Goal: Task Accomplishment & Management: Complete application form

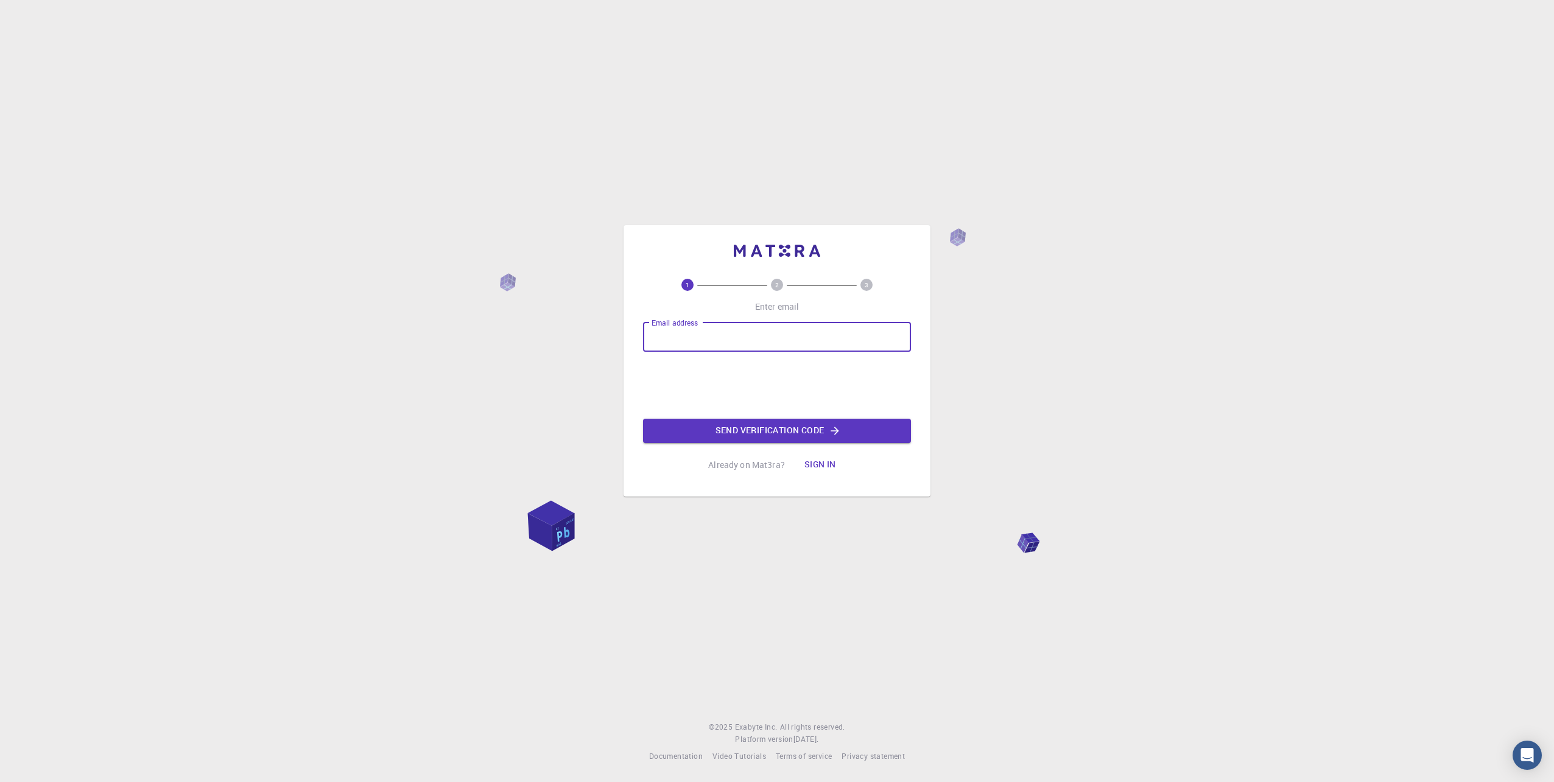
click at [677, 329] on div "Email address Email address" at bounding box center [777, 337] width 268 height 29
type input "[EMAIL_ADDRESS][DOMAIN_NAME]"
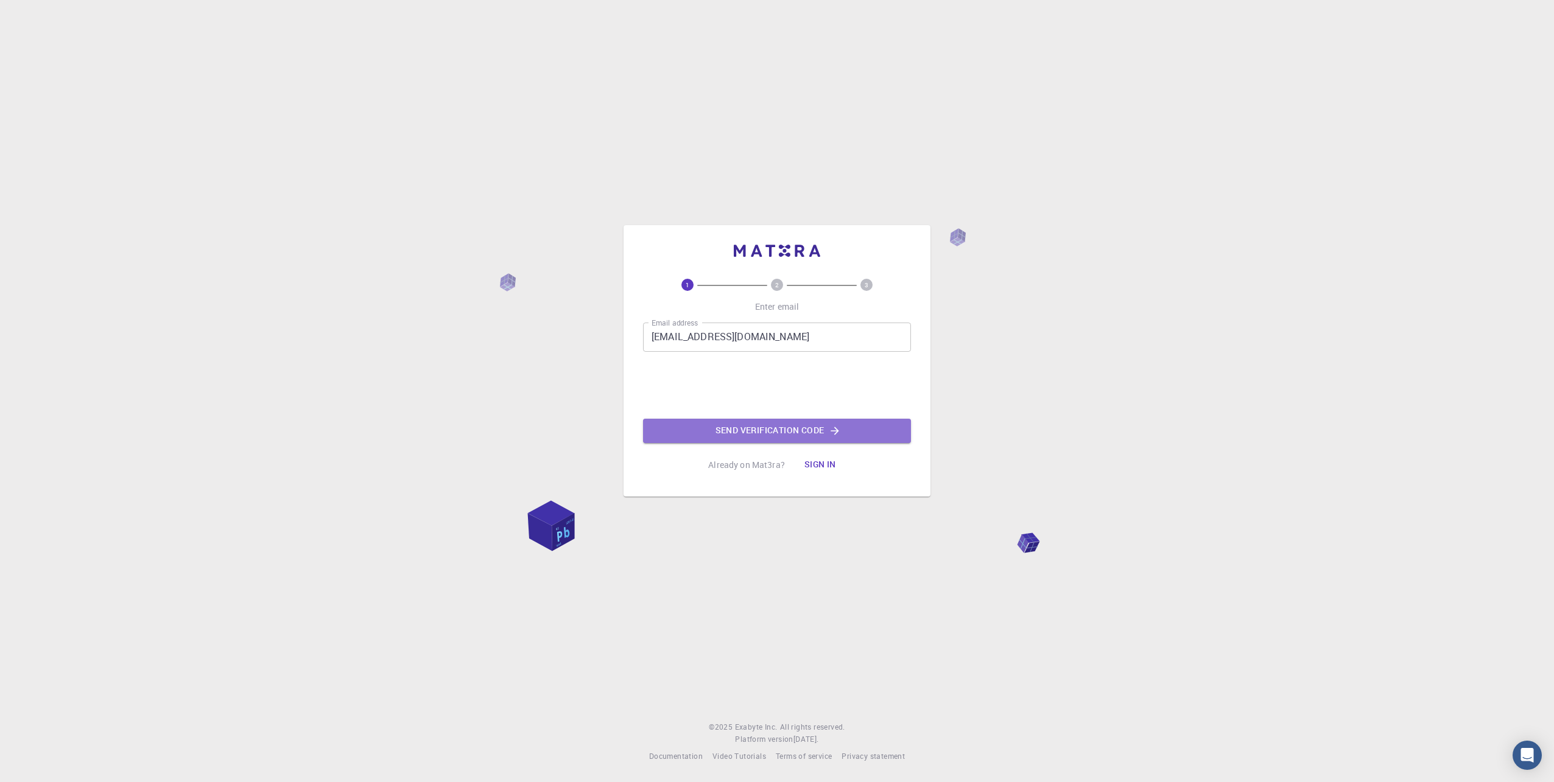
click at [739, 426] on button "Send verification code" at bounding box center [777, 431] width 268 height 24
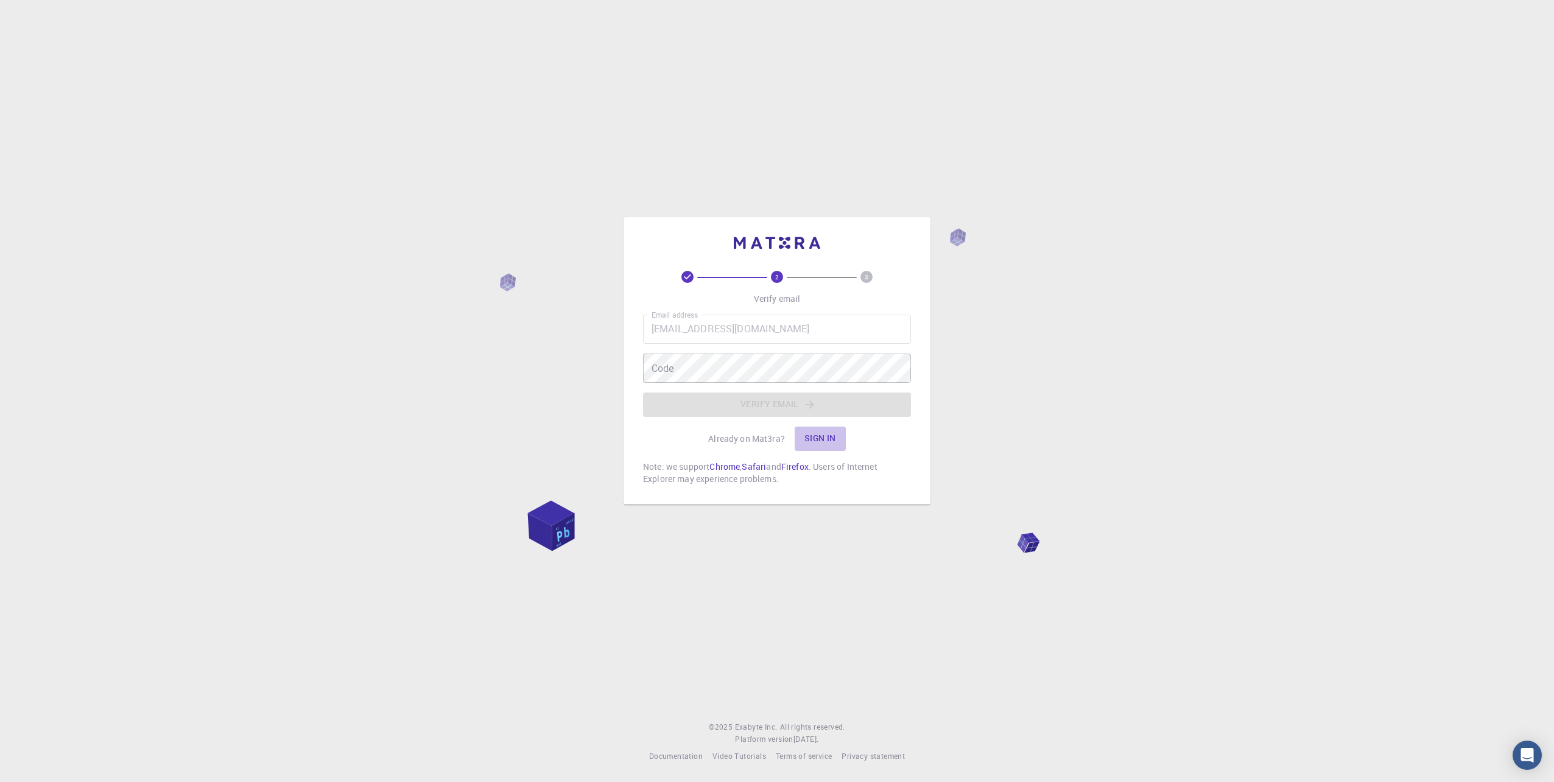
click at [810, 436] on button "Sign in" at bounding box center [820, 439] width 51 height 24
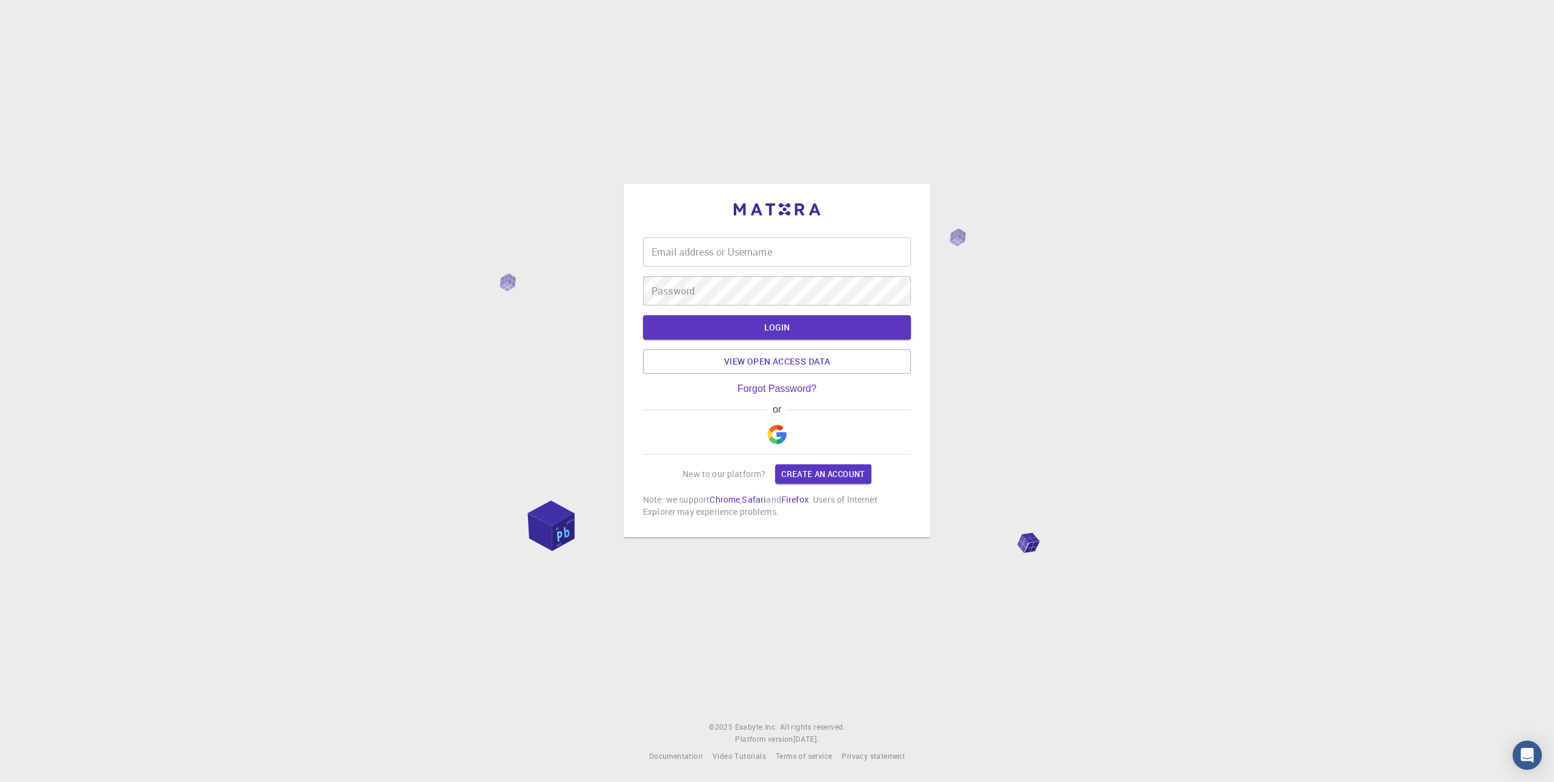
click at [798, 388] on link "Forgot Password?" at bounding box center [776, 389] width 79 height 11
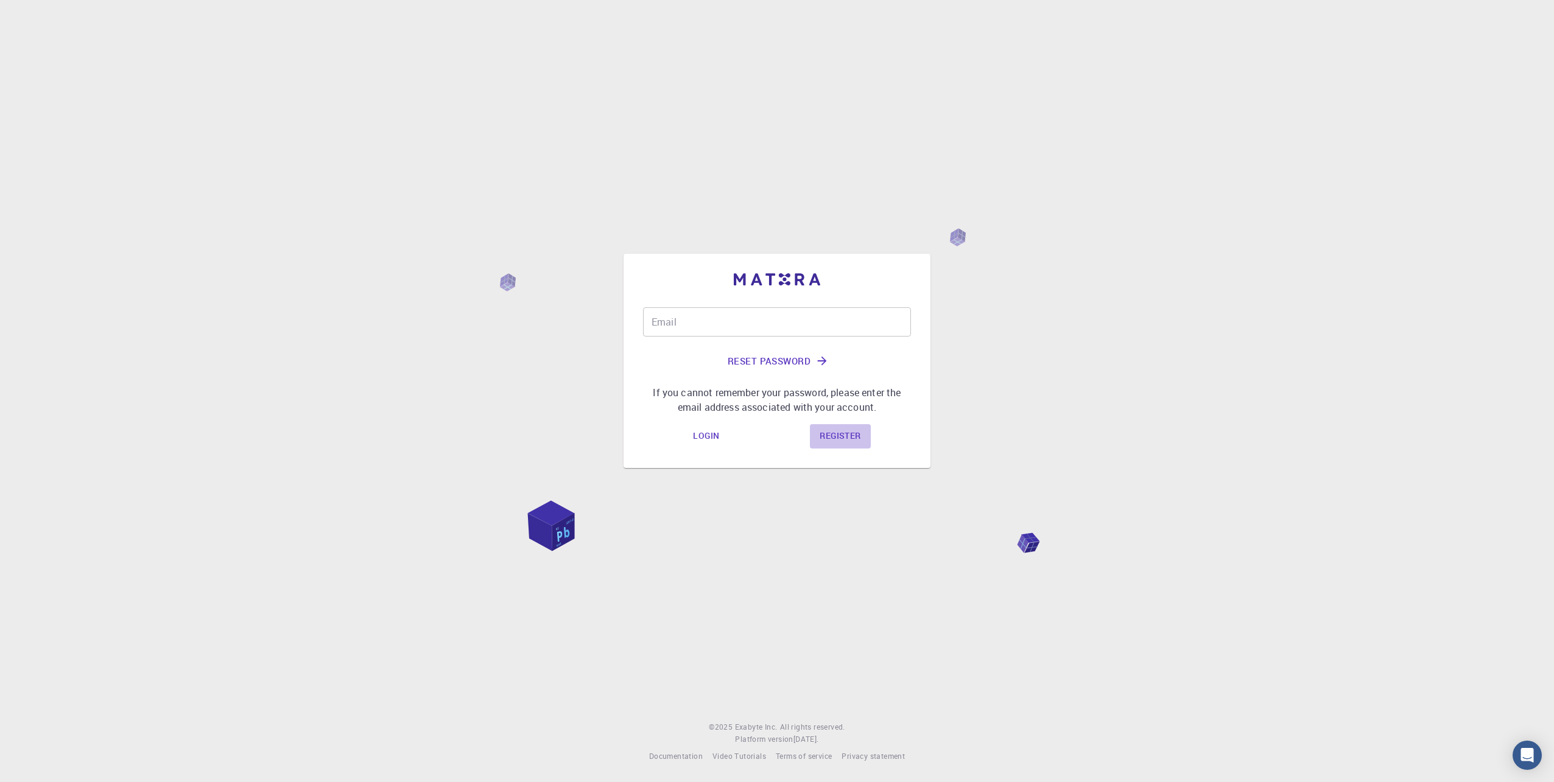
click at [841, 436] on link "Register" at bounding box center [840, 436] width 60 height 24
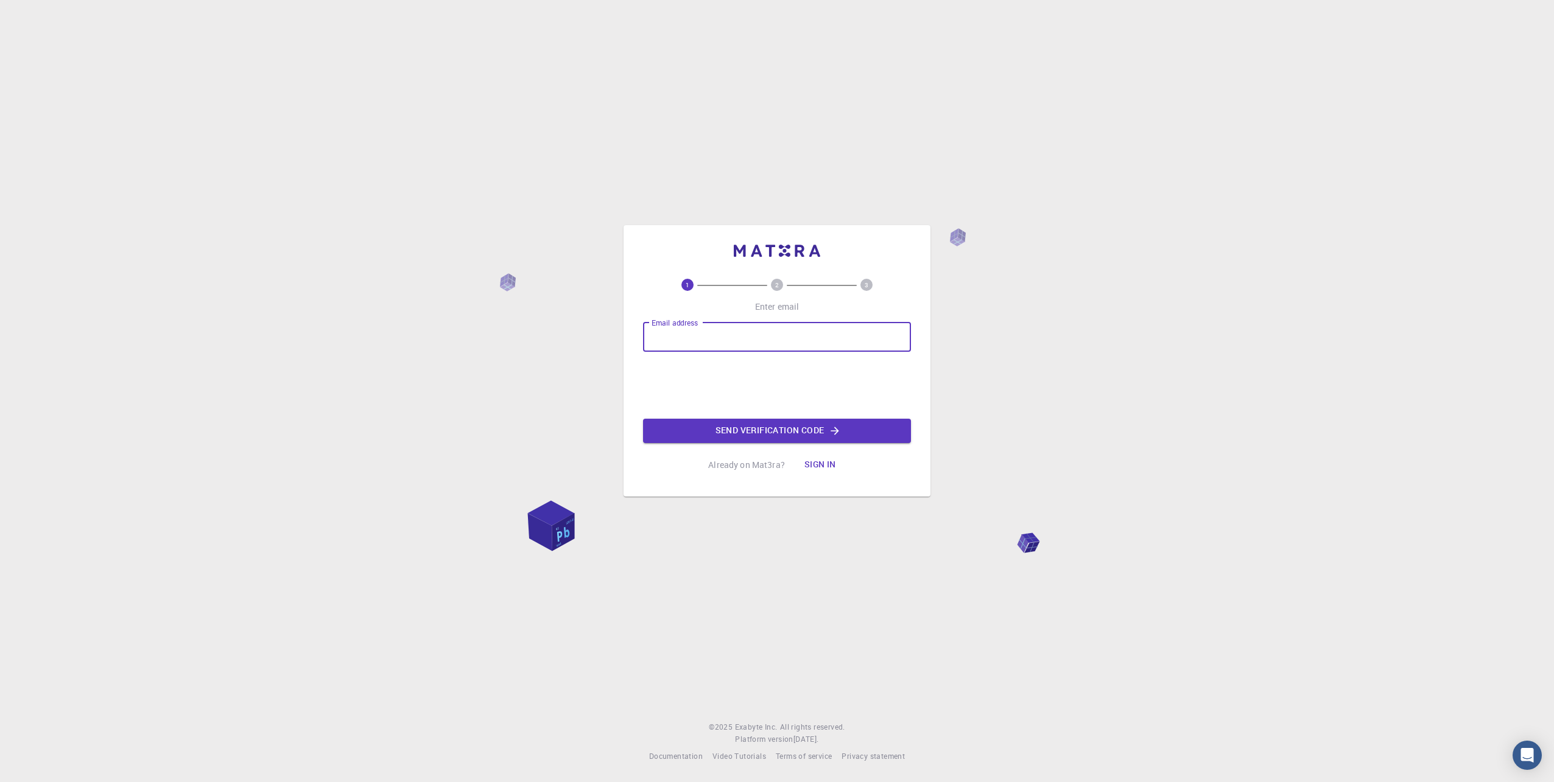
click at [671, 331] on input "Email address" at bounding box center [777, 337] width 268 height 29
type input "[EMAIL_ADDRESS][DOMAIN_NAME]"
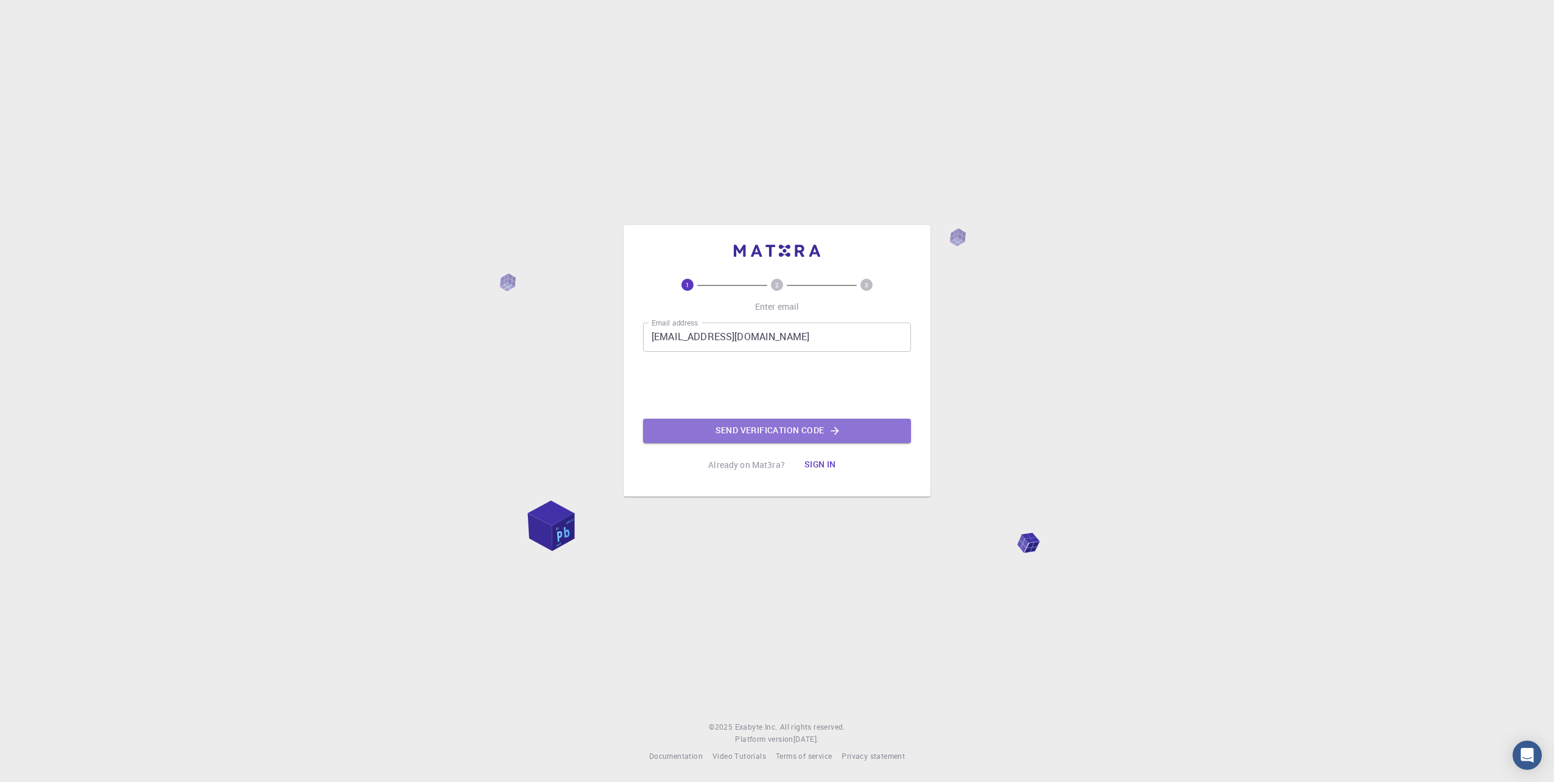
click at [743, 423] on button "Send verification code" at bounding box center [777, 431] width 268 height 24
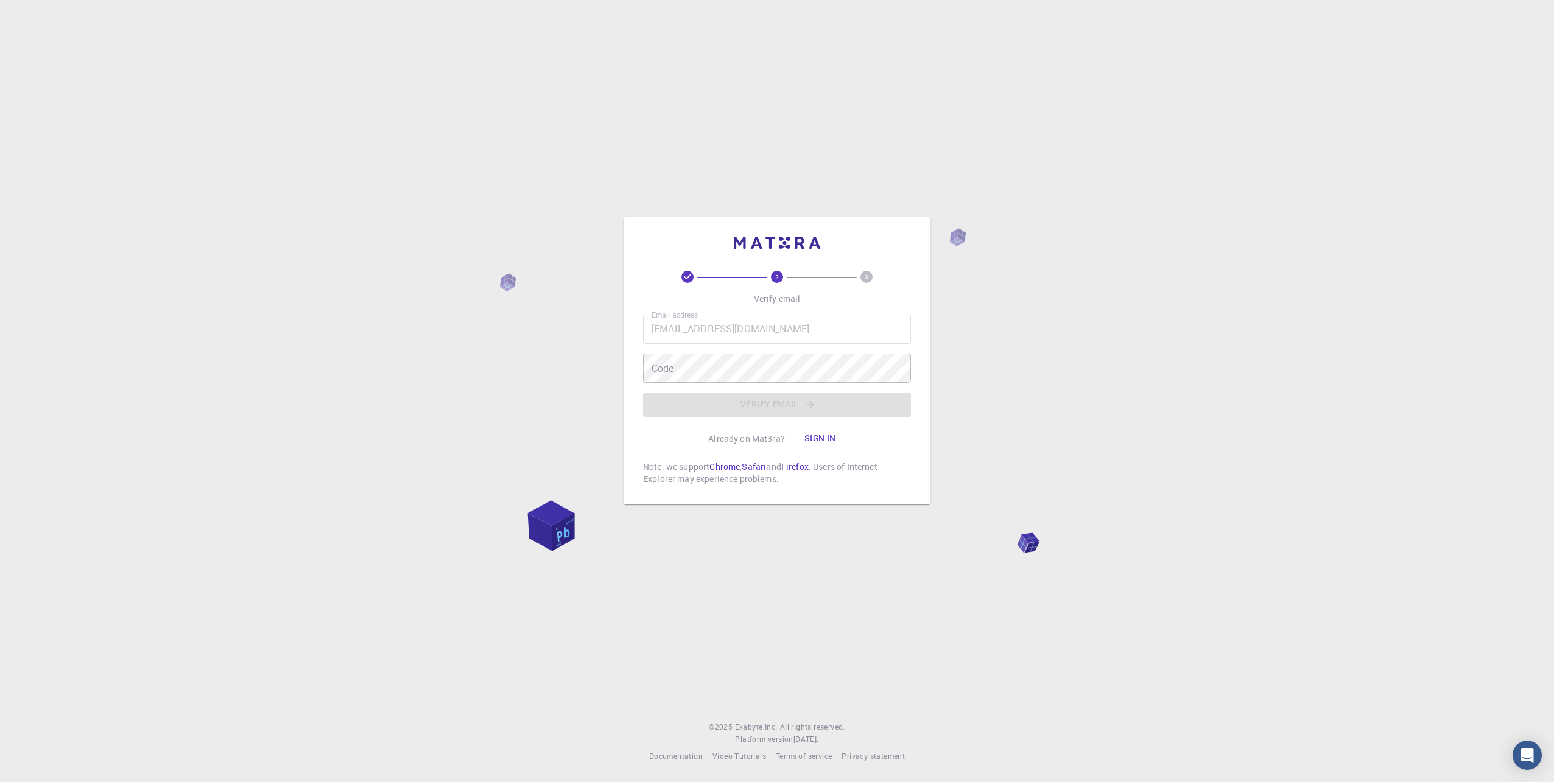
click at [726, 468] on link "Chrome" at bounding box center [724, 467] width 30 height 12
click at [776, 409] on div "Email address [EMAIL_ADDRESS][DOMAIN_NAME] Email address Code Code Verify email" at bounding box center [777, 366] width 268 height 102
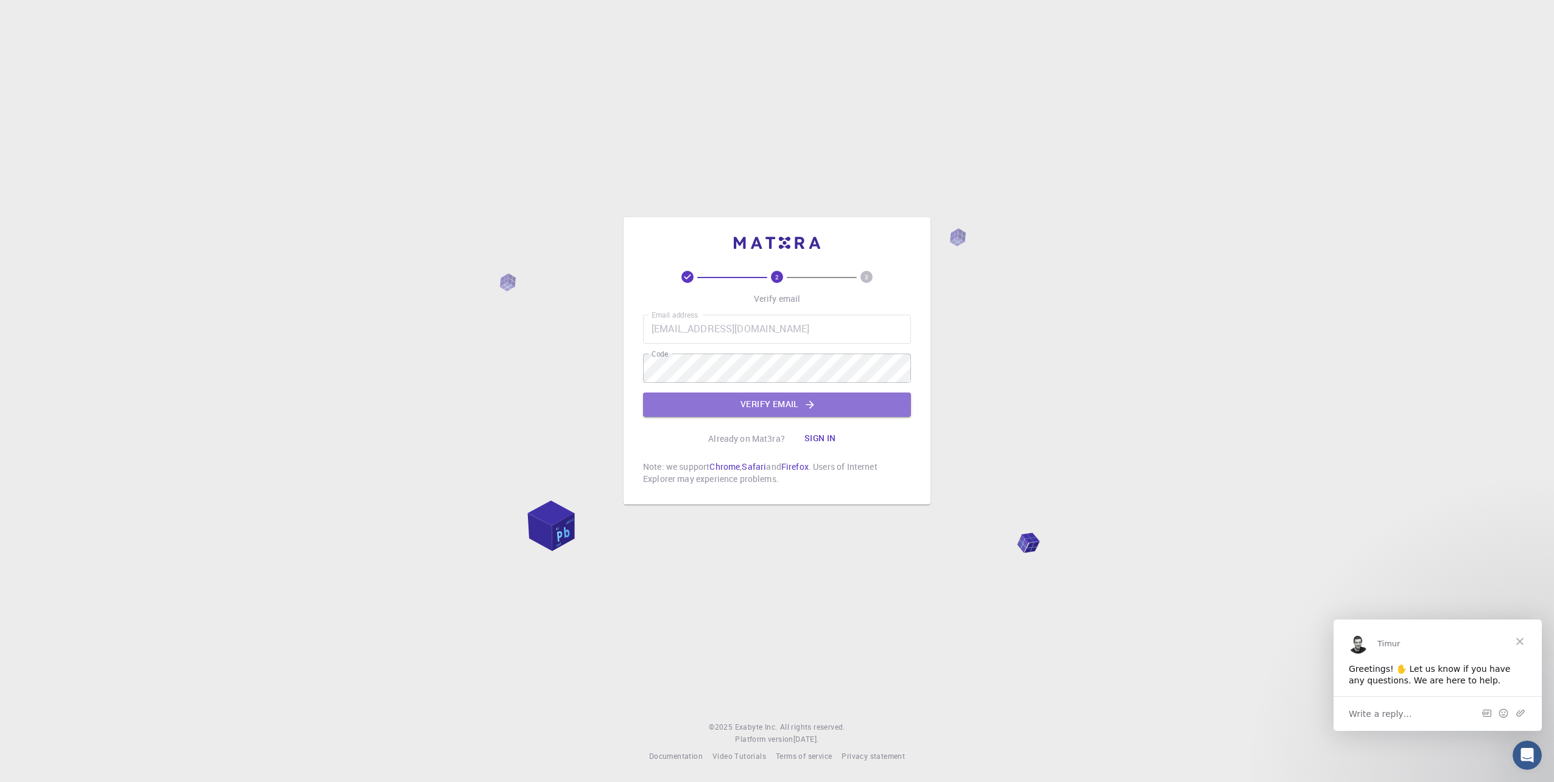
click at [824, 399] on button "Verify email" at bounding box center [777, 405] width 268 height 24
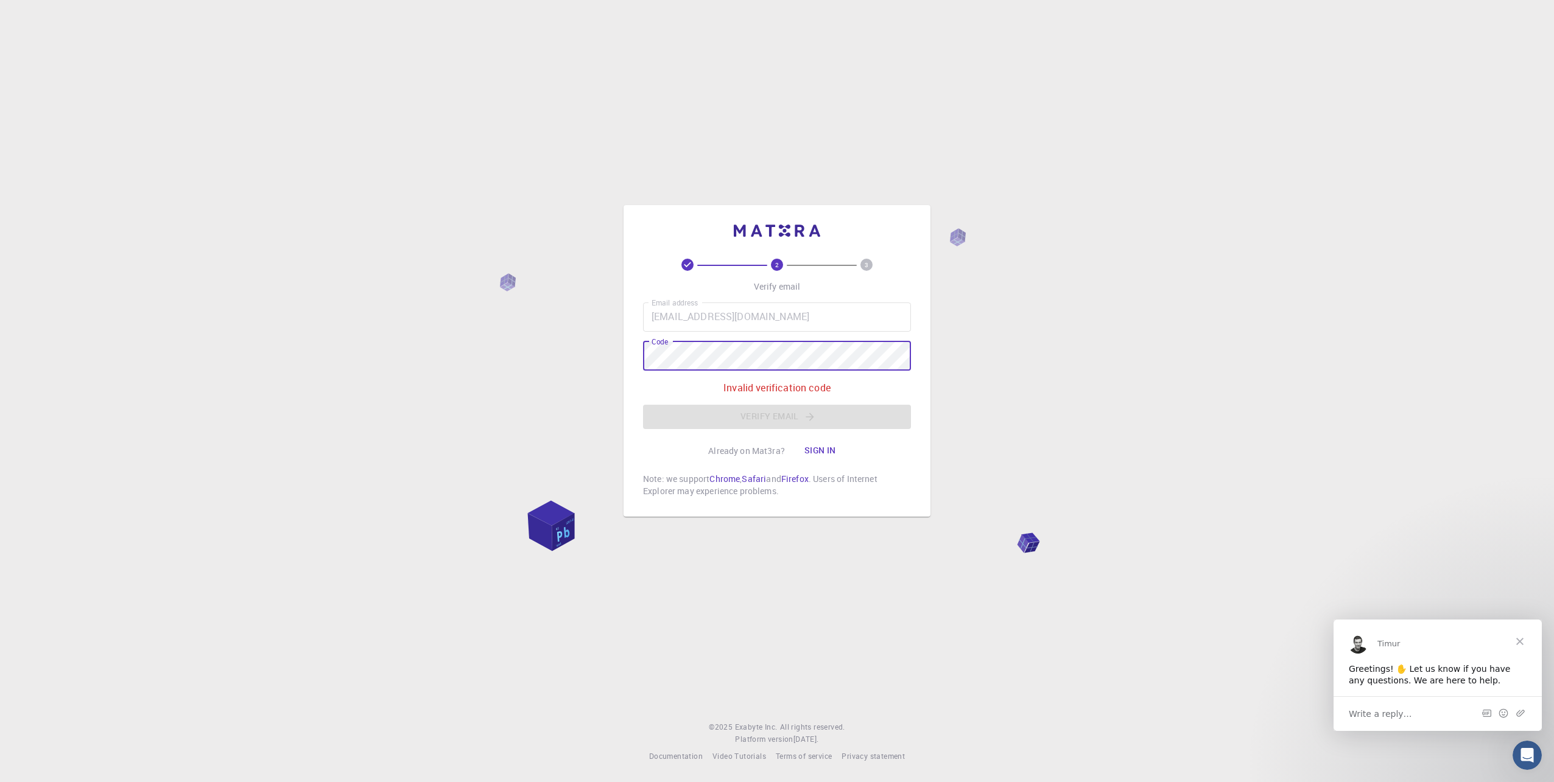
click at [821, 452] on button "Sign in" at bounding box center [820, 451] width 51 height 24
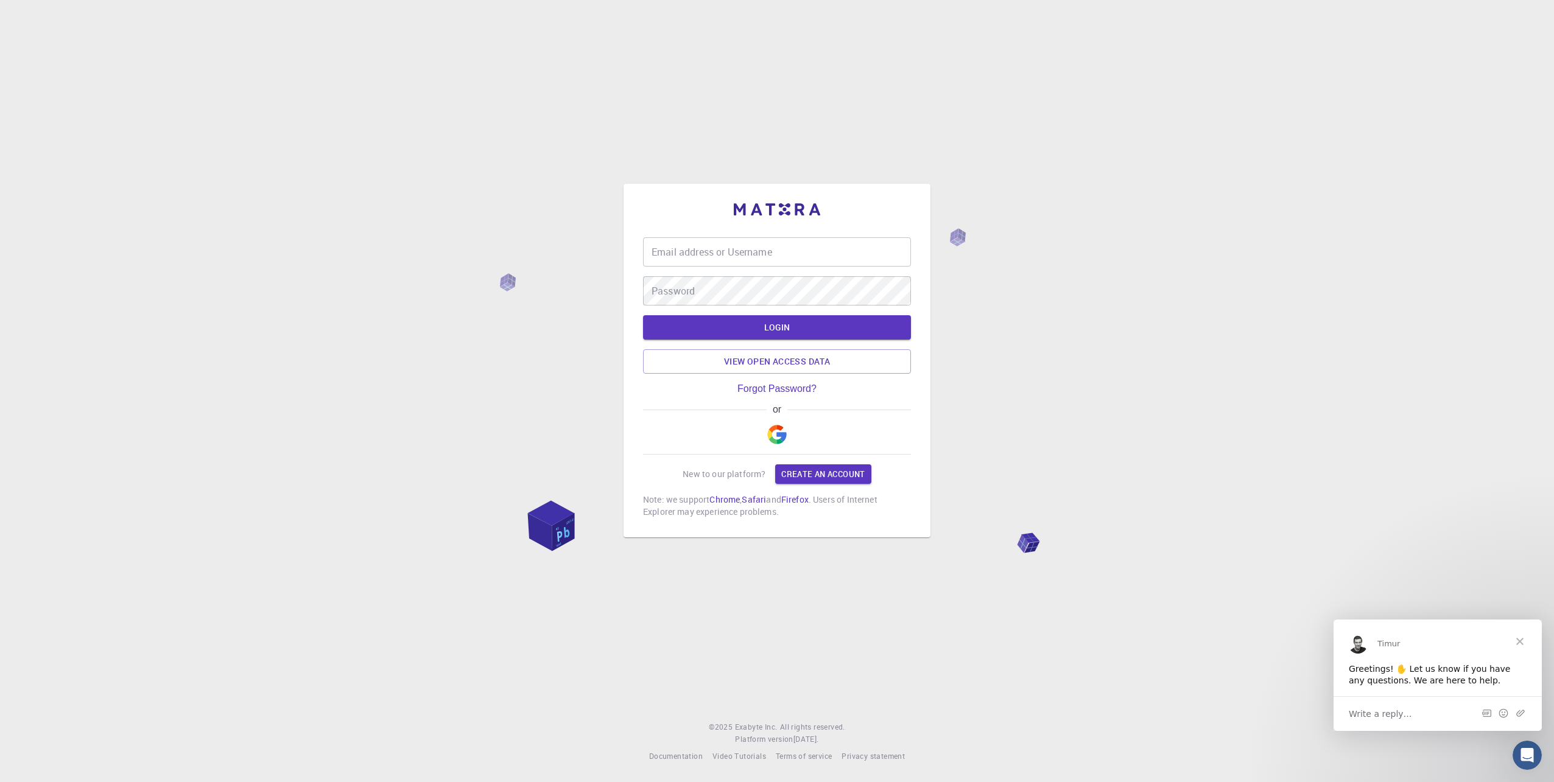
drag, startPoint x: 682, startPoint y: 250, endPoint x: 678, endPoint y: 255, distance: 6.5
click at [682, 250] on input "Email address or Username" at bounding box center [777, 251] width 268 height 29
type input "[EMAIL_ADDRESS][DOMAIN_NAME]"
click at [707, 331] on button "LOGIN" at bounding box center [777, 327] width 268 height 24
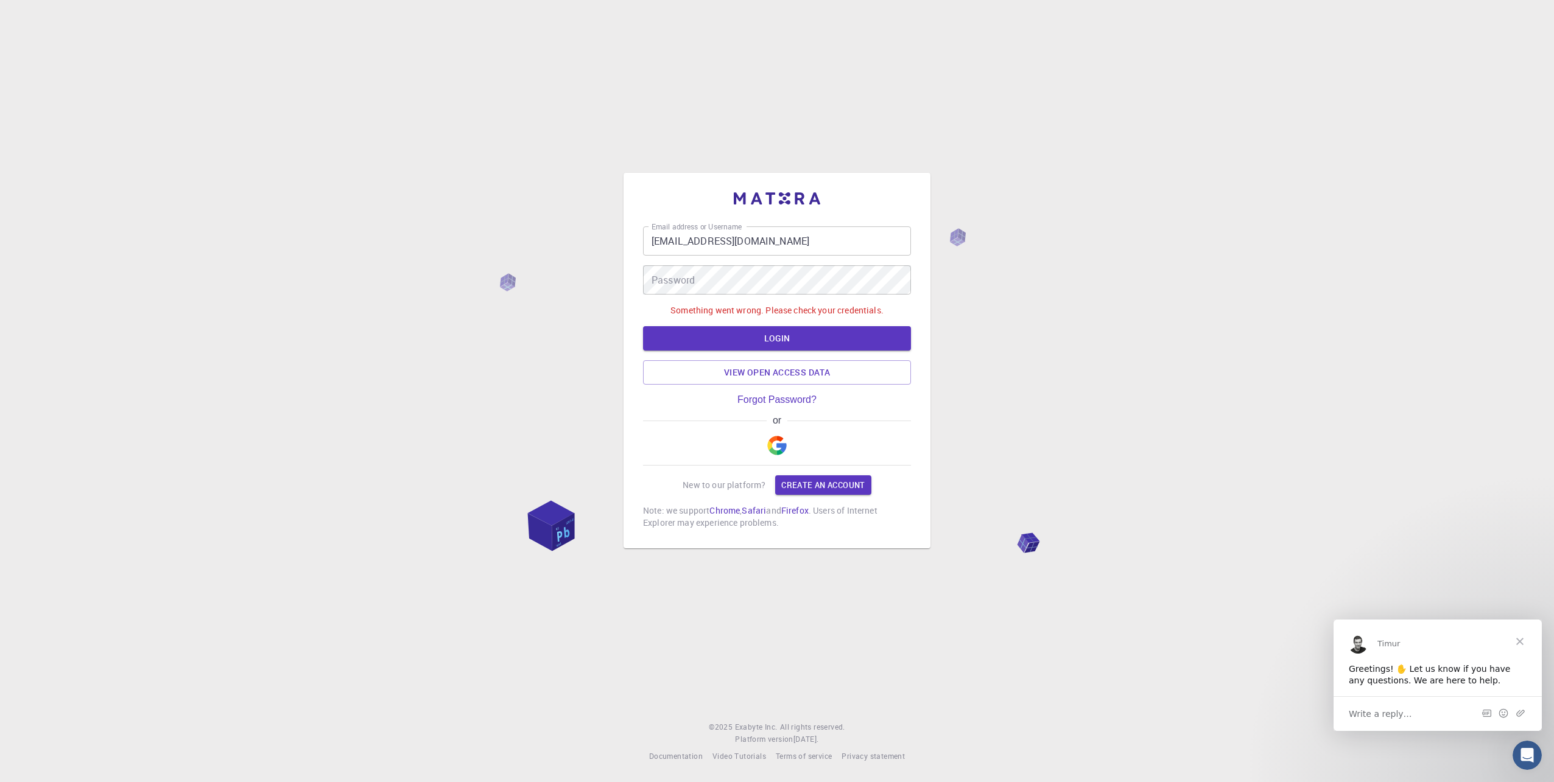
click at [792, 395] on link "Forgot Password?" at bounding box center [776, 400] width 79 height 11
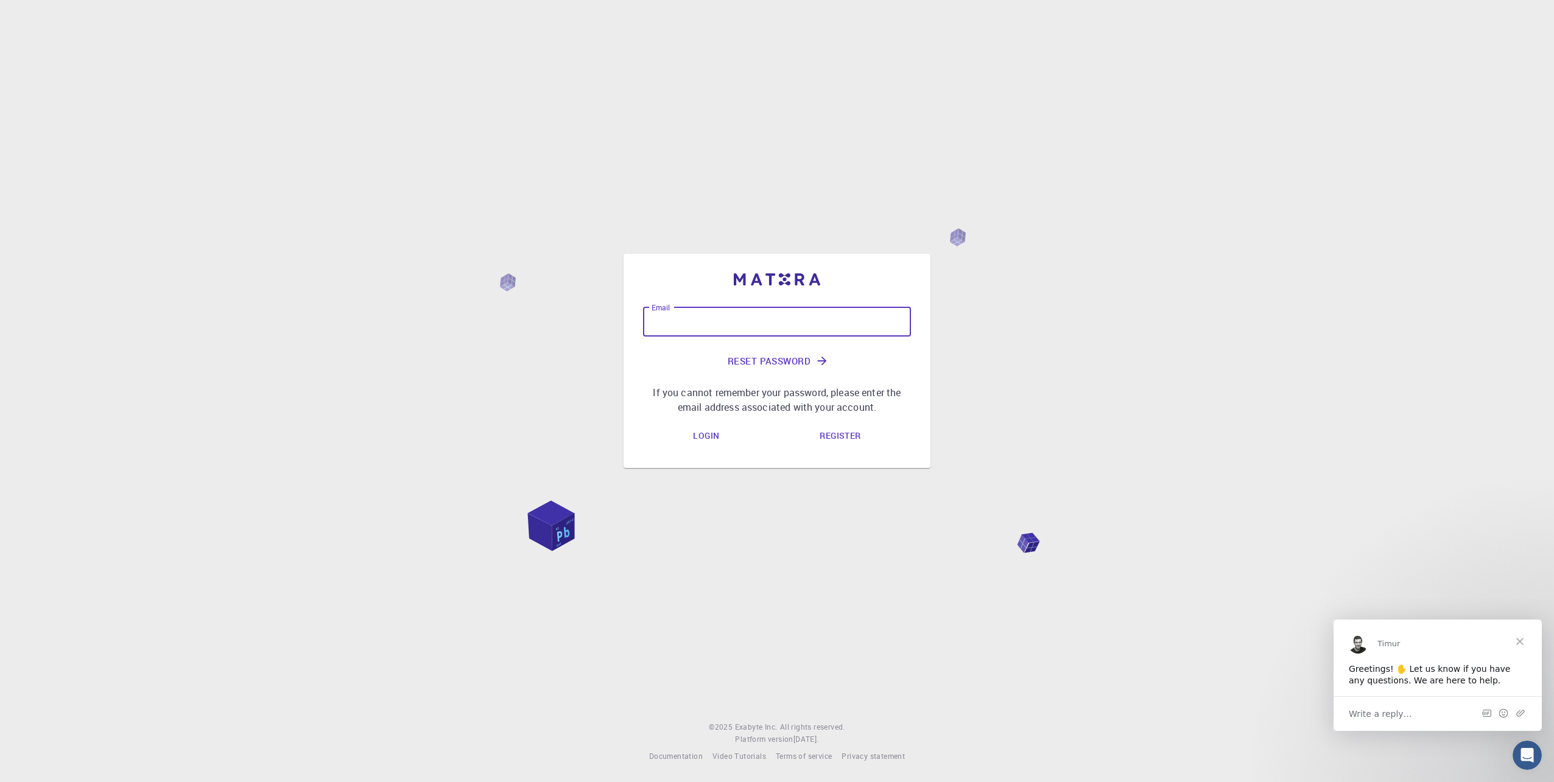
click at [712, 323] on input "Email" at bounding box center [777, 321] width 268 height 29
type input "[EMAIL_ADDRESS][DOMAIN_NAME]"
click at [840, 433] on link "Register" at bounding box center [840, 436] width 60 height 24
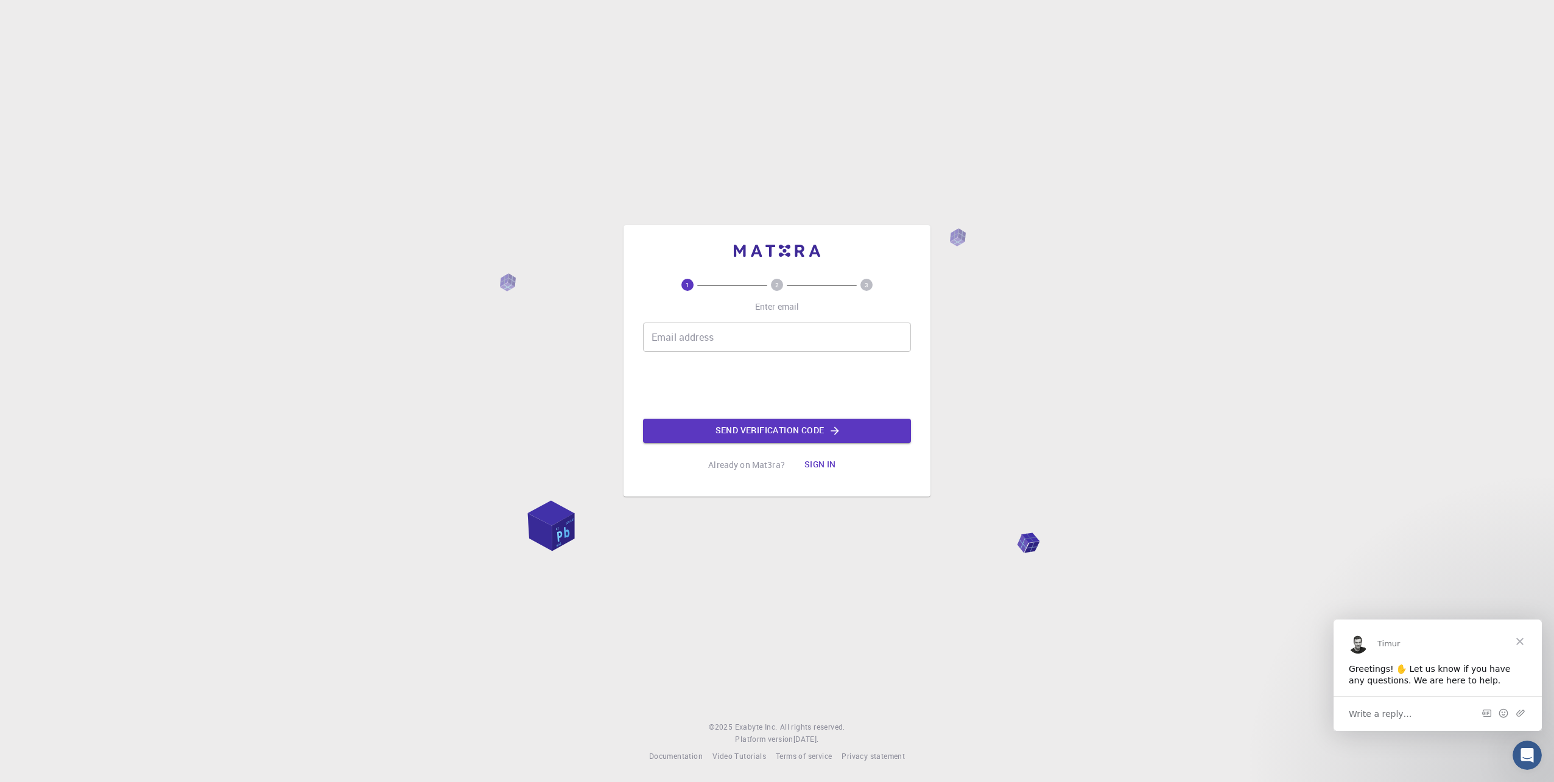
click at [680, 341] on input "Email address" at bounding box center [777, 337] width 268 height 29
type input "[EMAIL_ADDRESS][DOMAIN_NAME]"
click at [767, 432] on button "Send verification code" at bounding box center [777, 431] width 268 height 24
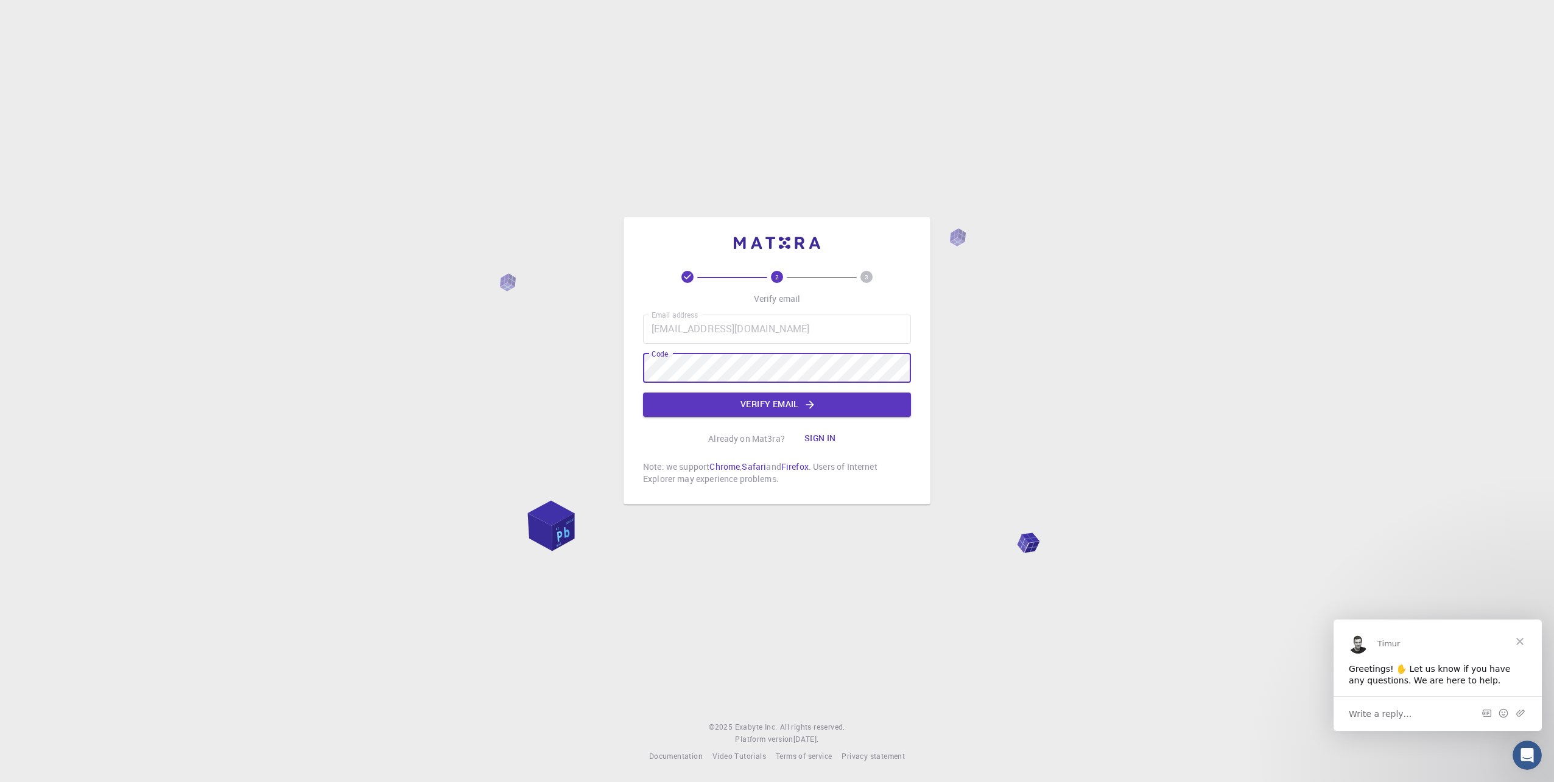
click at [787, 405] on button "Verify email" at bounding box center [777, 405] width 268 height 24
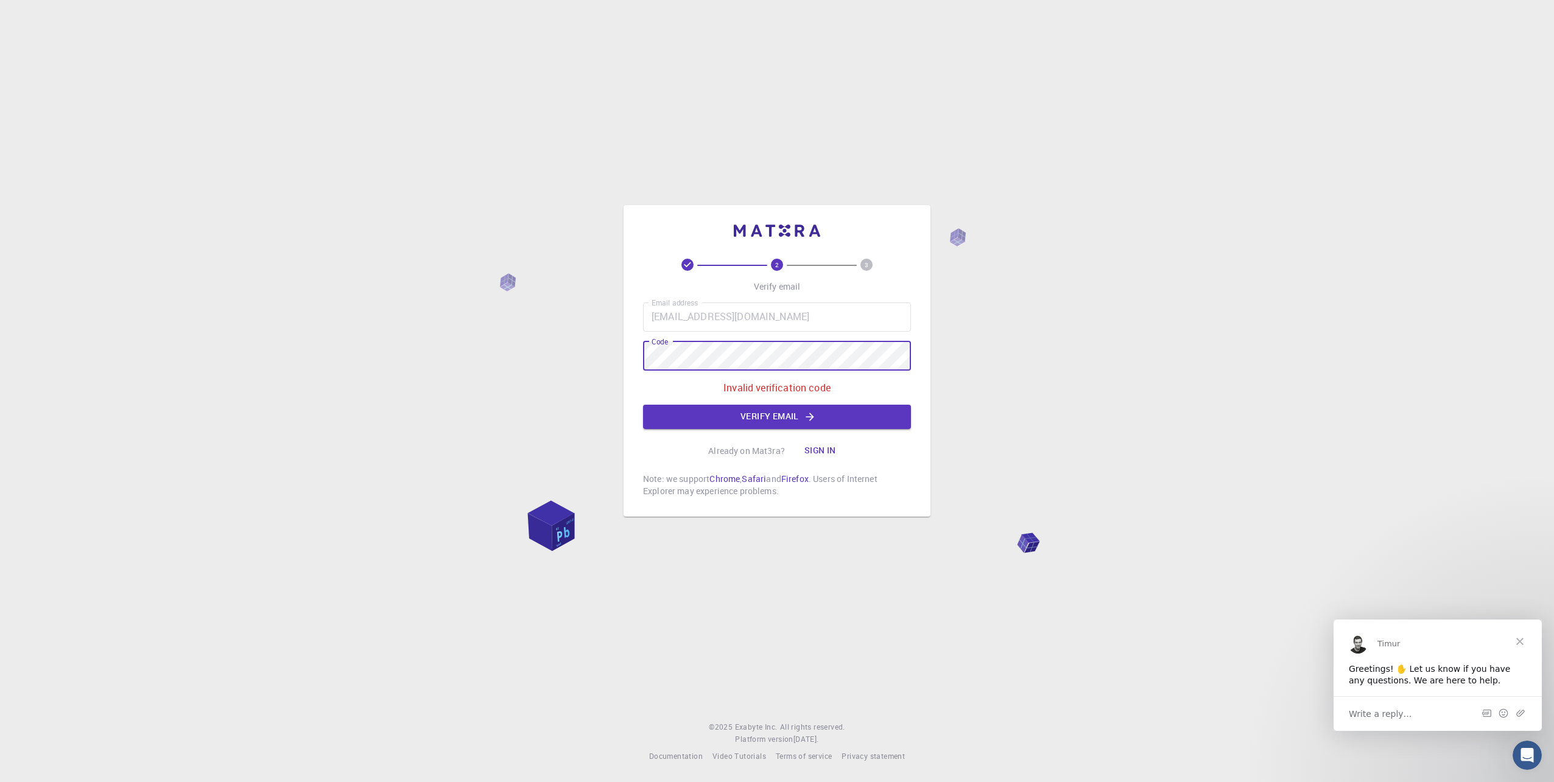
click at [764, 425] on button "Verify email" at bounding box center [777, 417] width 268 height 24
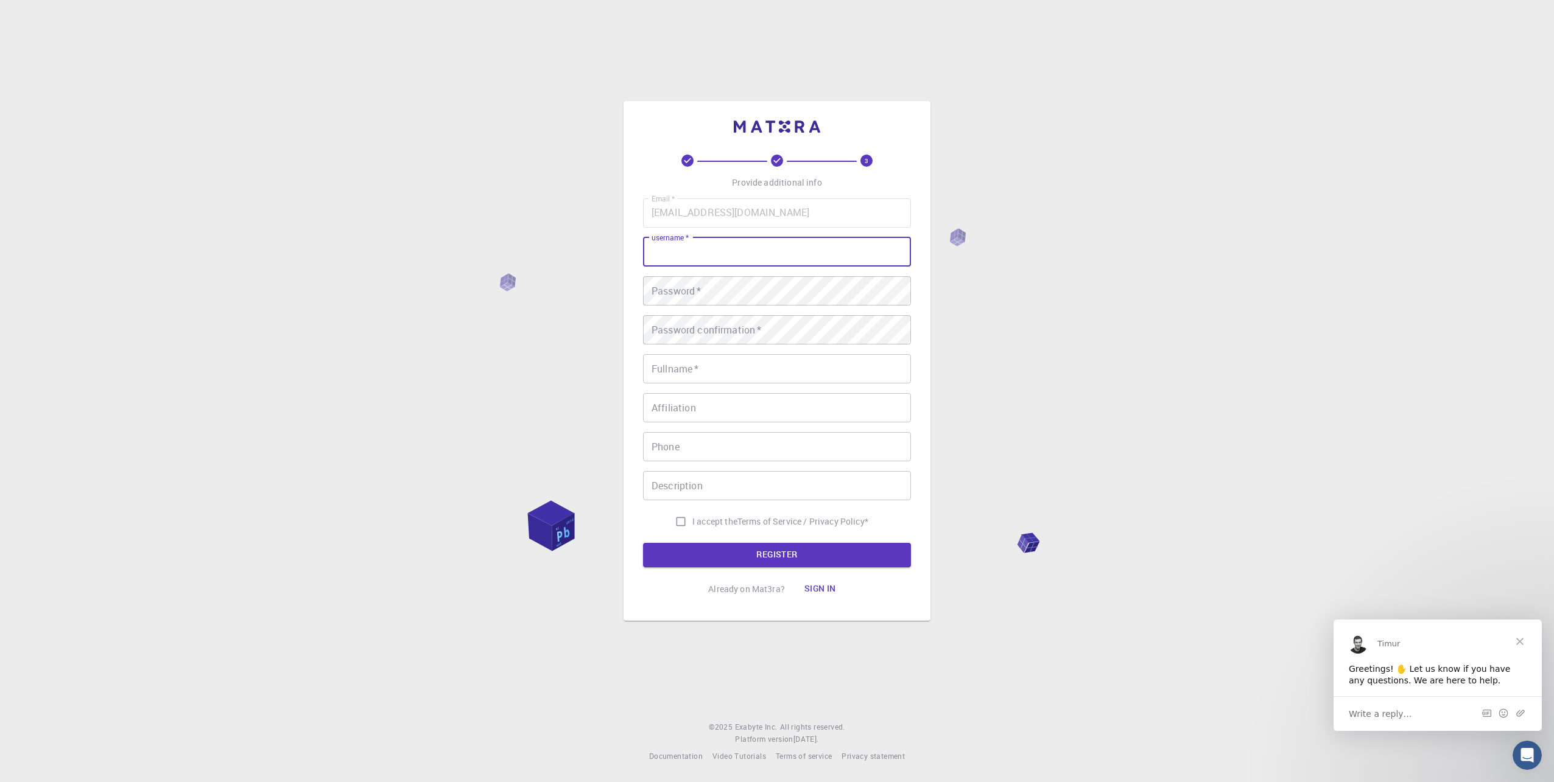
click at [662, 256] on input "username   *" at bounding box center [777, 251] width 268 height 29
click at [660, 370] on input "Fullname   *" at bounding box center [777, 368] width 268 height 29
click at [697, 413] on input "Affiliation" at bounding box center [777, 407] width 268 height 29
click at [688, 446] on input "Phone" at bounding box center [777, 446] width 268 height 29
click at [656, 487] on input "Description" at bounding box center [777, 485] width 268 height 29
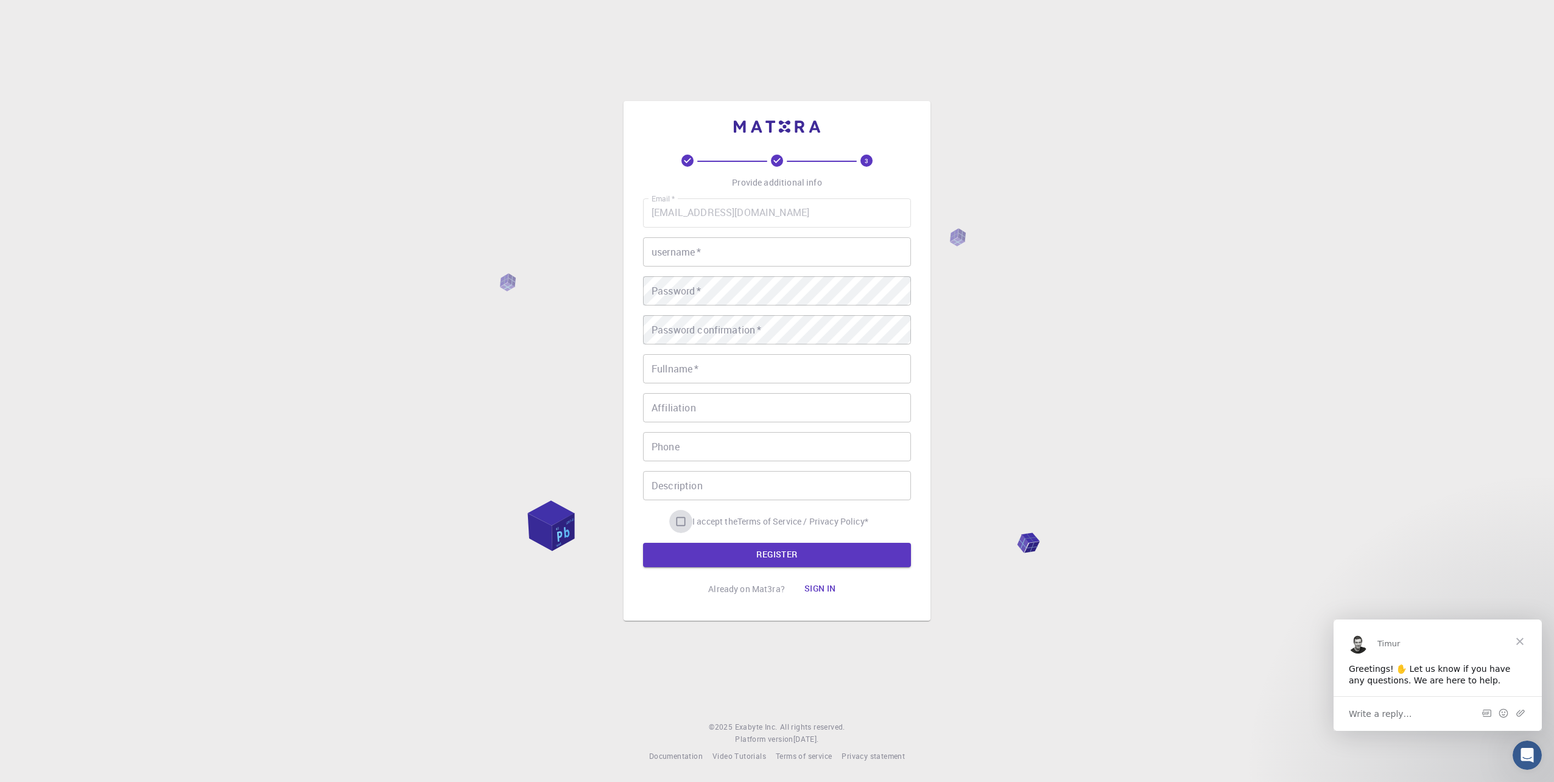
click at [678, 518] on input "I accept the Terms of Service / Privacy Policy *" at bounding box center [680, 521] width 23 height 23
checkbox input "true"
click at [740, 552] on button "REGISTER" at bounding box center [777, 555] width 268 height 24
click at [1405, 673] on div "Greetings! ✋ Let us know if you have any questions. We are here to help." at bounding box center [1438, 675] width 178 height 24
click at [1368, 715] on span "Write a reply…" at bounding box center [1380, 714] width 63 height 16
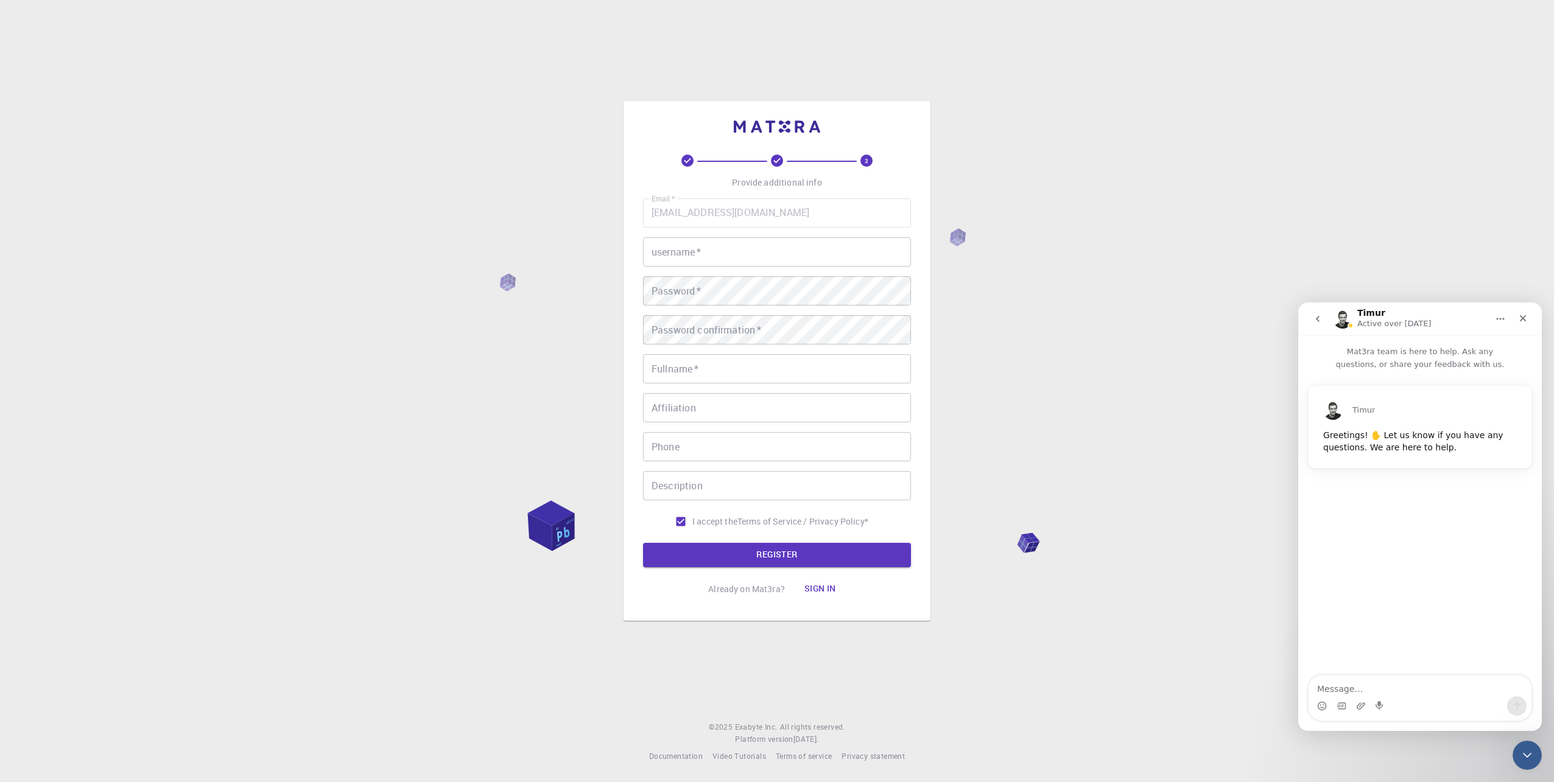
click at [1526, 320] on icon "Close" at bounding box center [1523, 319] width 10 height 10
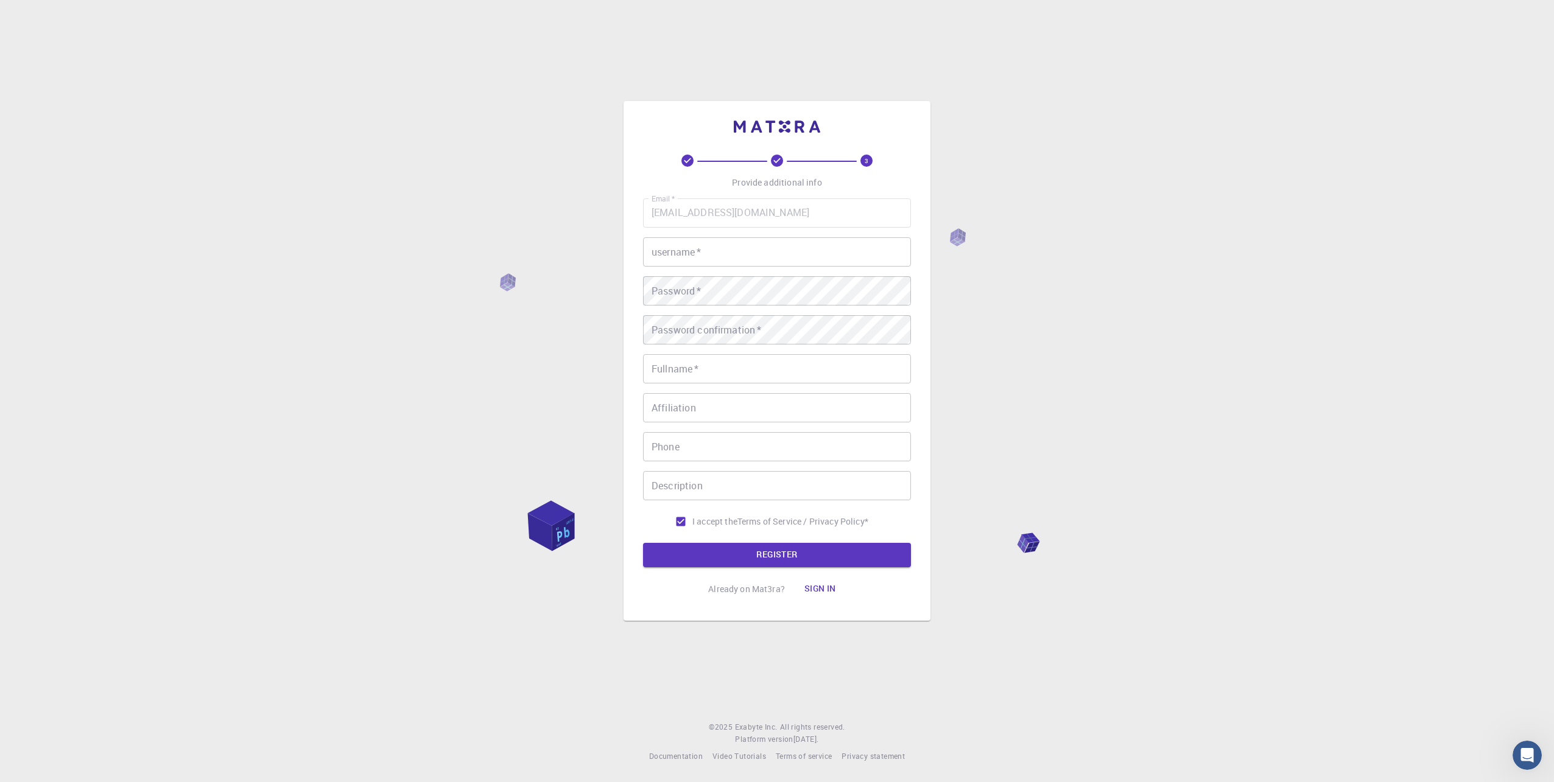
click at [697, 253] on input "username   *" at bounding box center [777, 251] width 268 height 29
type input "prime"
click at [704, 372] on input "Fullname   *" at bounding box center [777, 368] width 268 height 29
type input "Kārlis"
type input "[PHONE_NUMBER]"
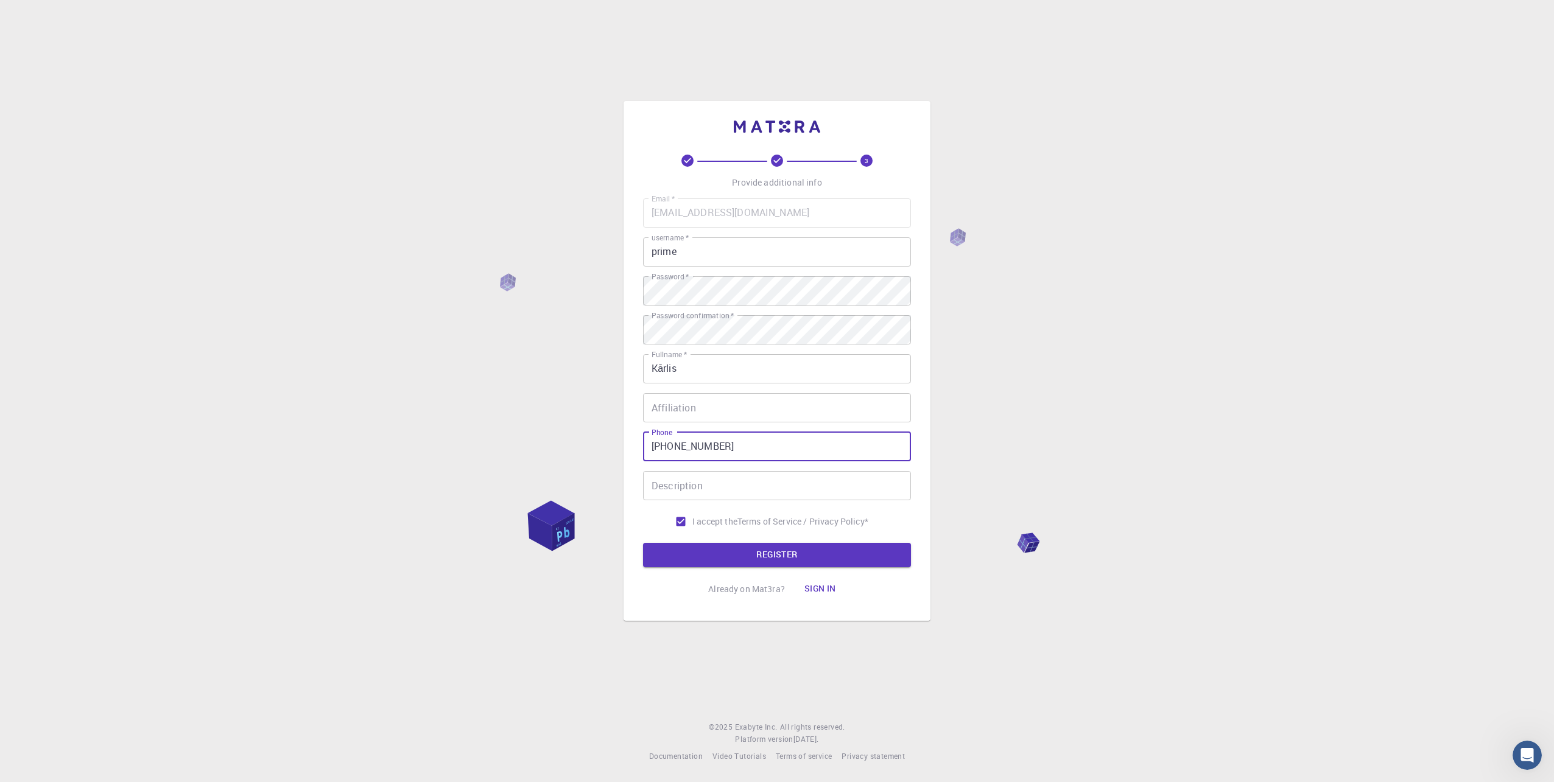
drag, startPoint x: 724, startPoint y: 447, endPoint x: 627, endPoint y: 468, distance: 99.0
click at [627, 469] on div "3 Provide additional info Email   * [EMAIL_ADDRESS][DOMAIN_NAME] Email   * user…" at bounding box center [776, 361] width 307 height 520
click at [821, 555] on button "REGISTER" at bounding box center [777, 555] width 268 height 24
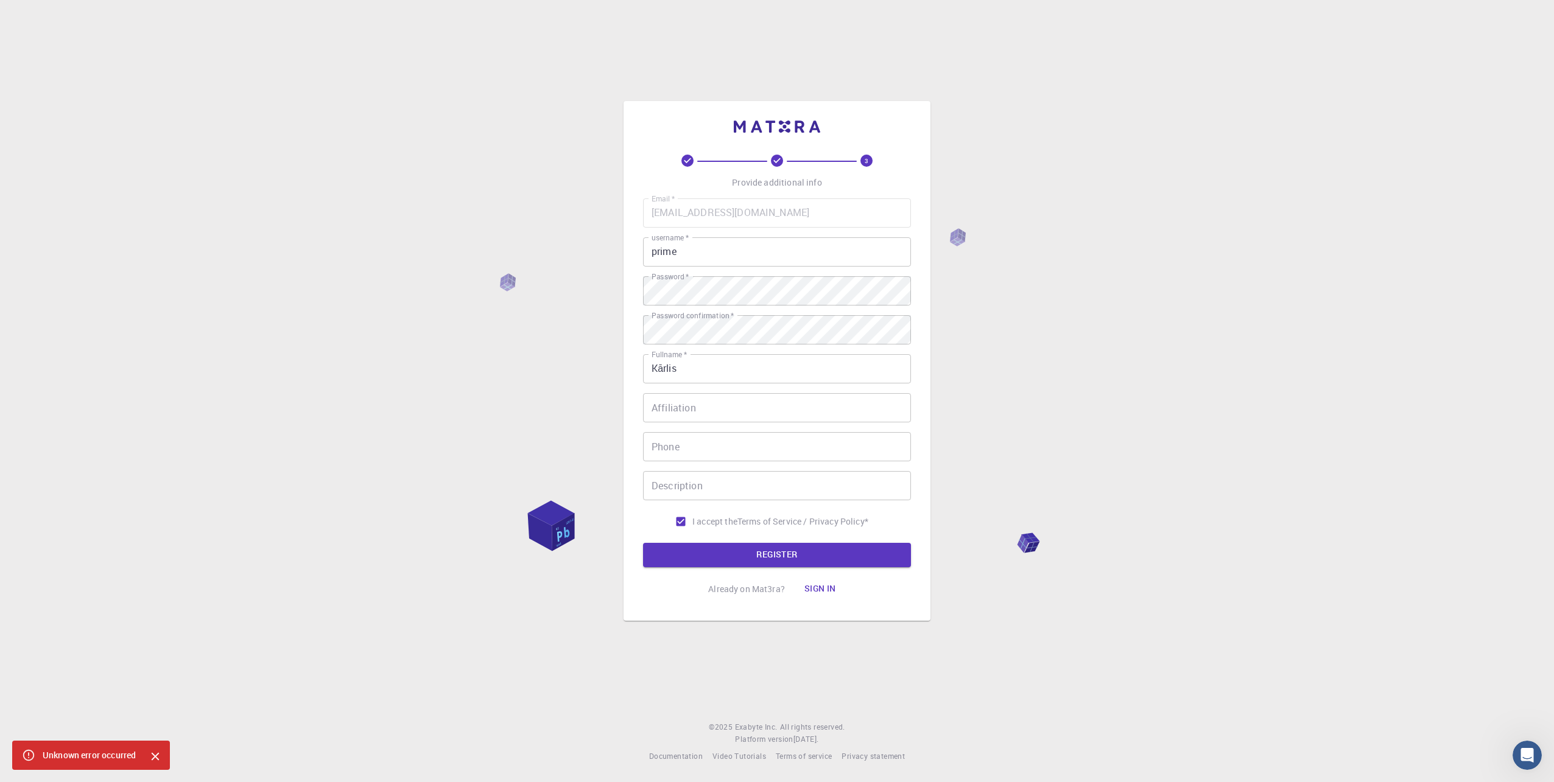
click at [721, 443] on input "Phone" at bounding box center [777, 446] width 268 height 29
click at [692, 450] on input "Phone" at bounding box center [777, 446] width 268 height 29
click at [693, 370] on input "Kārlis" at bounding box center [777, 368] width 268 height 29
type input "[PHONE_NUMBER]"
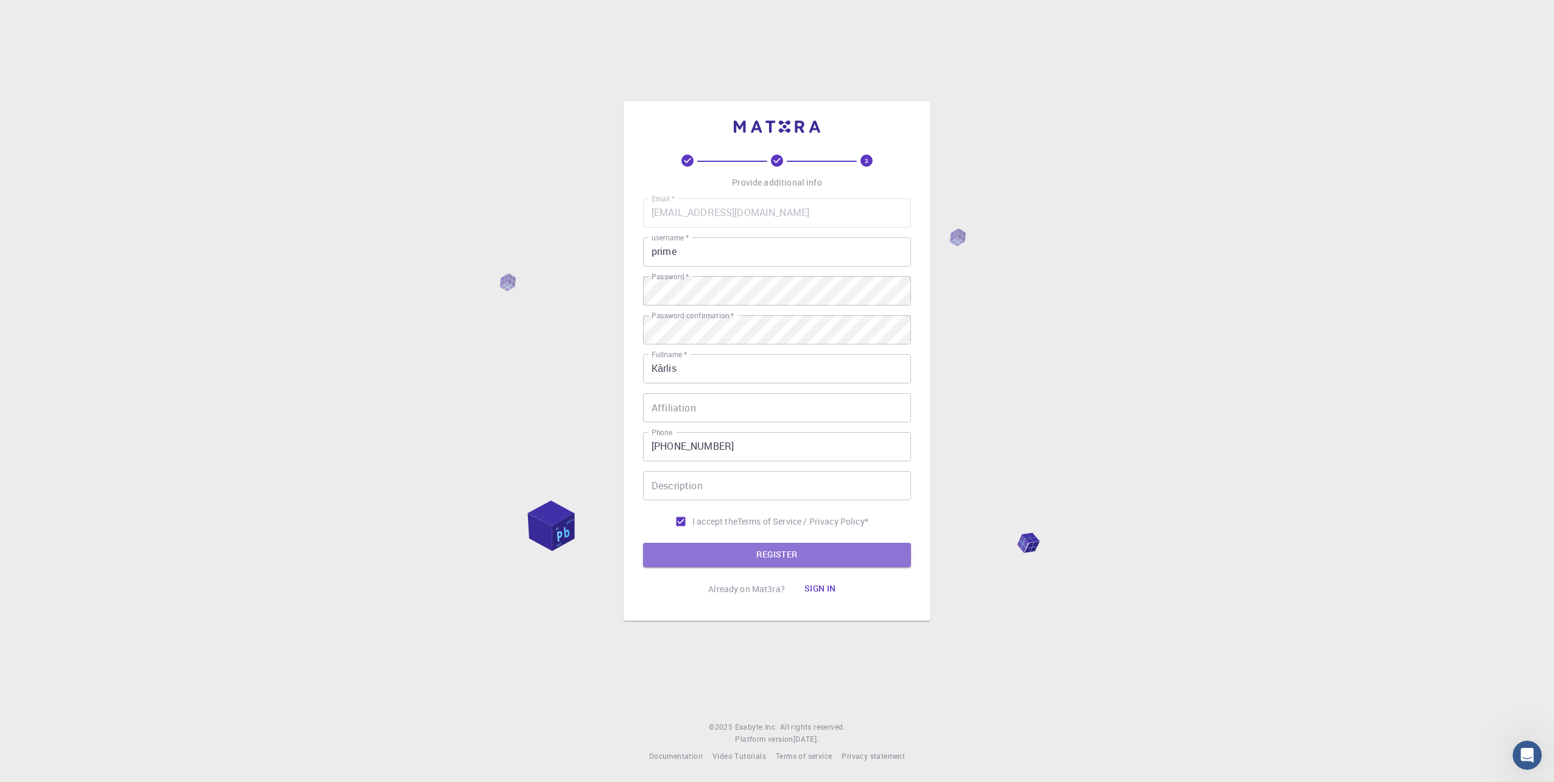
click at [761, 556] on button "REGISTER" at bounding box center [777, 555] width 268 height 24
click at [155, 755] on icon "Close" at bounding box center [156, 757] width 8 height 8
click at [681, 546] on button "REGISTER" at bounding box center [777, 555] width 268 height 24
click at [107, 752] on div "Unknown error occurred" at bounding box center [89, 756] width 93 height 22
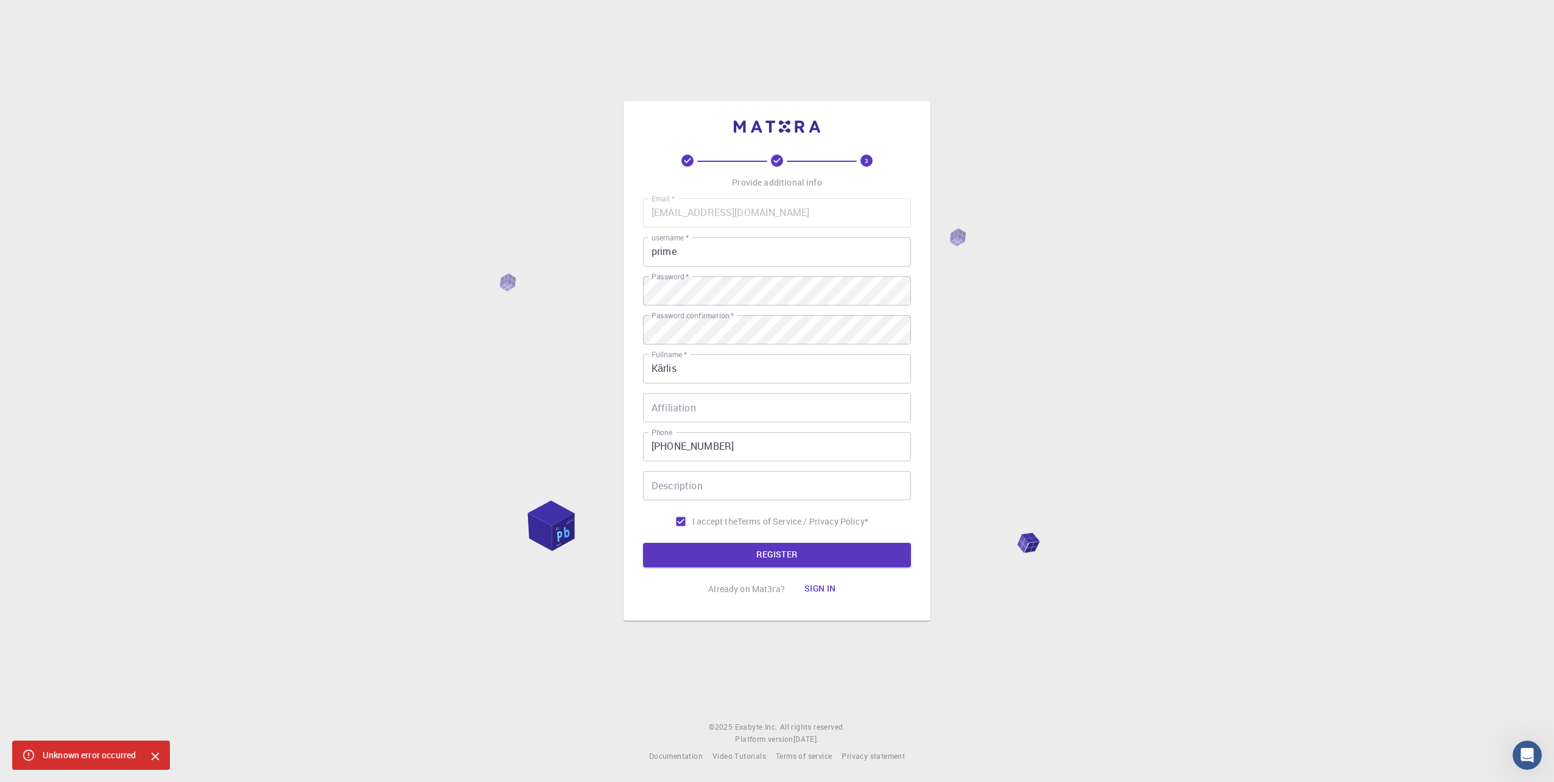
drag, startPoint x: 107, startPoint y: 752, endPoint x: 94, endPoint y: 749, distance: 13.1
click at [94, 749] on div "Unknown error occurred" at bounding box center [89, 756] width 93 height 22
click at [93, 750] on div "Unknown error occurred" at bounding box center [89, 756] width 93 height 22
drag, startPoint x: 93, startPoint y: 750, endPoint x: 18, endPoint y: 757, distance: 75.3
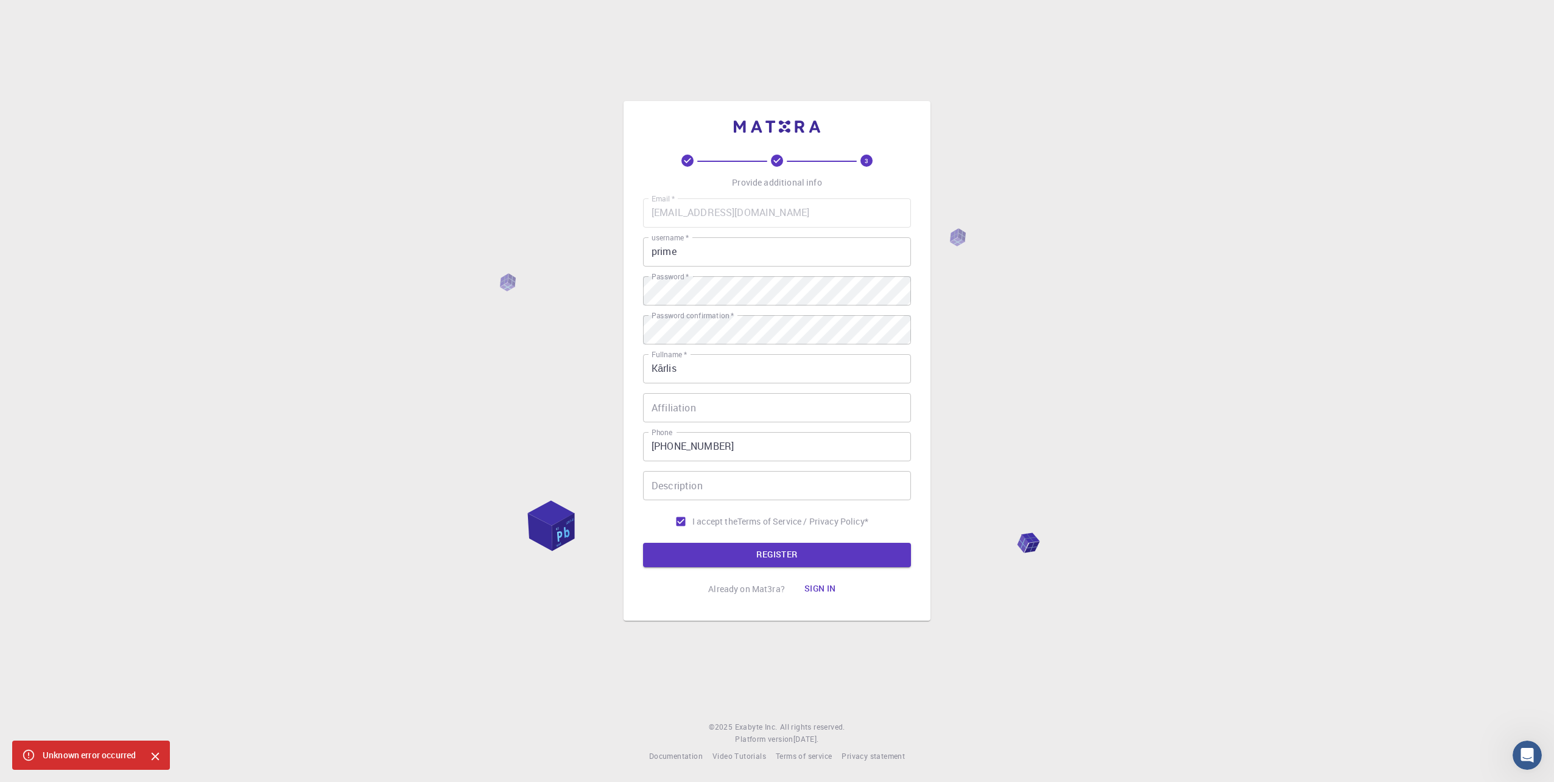
click at [18, 757] on div "Unknown error occurred" at bounding box center [91, 755] width 158 height 29
click at [24, 756] on icon at bounding box center [28, 755] width 11 height 11
click at [26, 754] on icon at bounding box center [28, 755] width 13 height 13
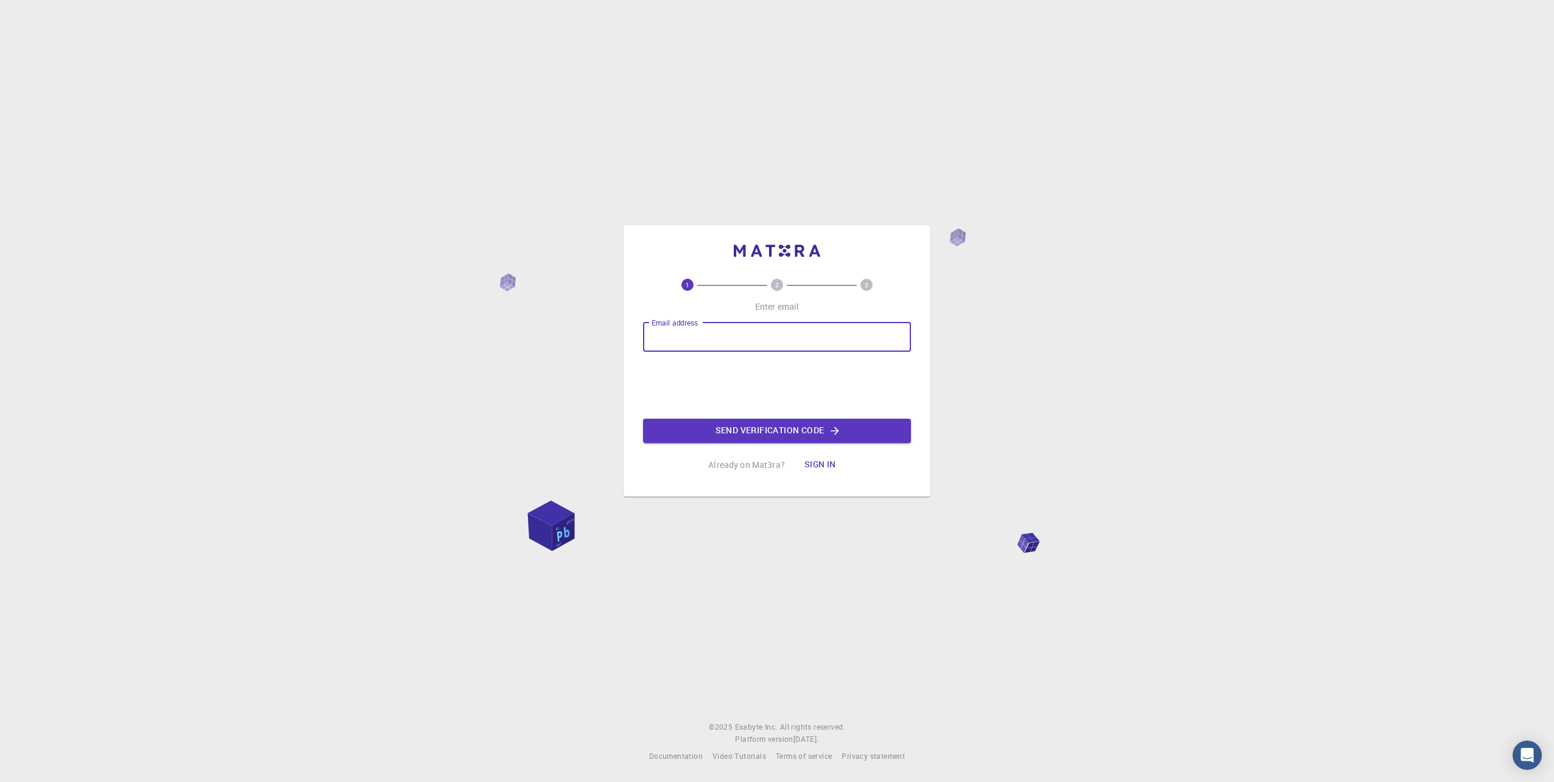
click at [668, 340] on input "Email address" at bounding box center [777, 337] width 268 height 29
type input "[EMAIL_ADDRESS][DOMAIN_NAME]"
click at [756, 430] on button "Send verification code" at bounding box center [777, 431] width 268 height 24
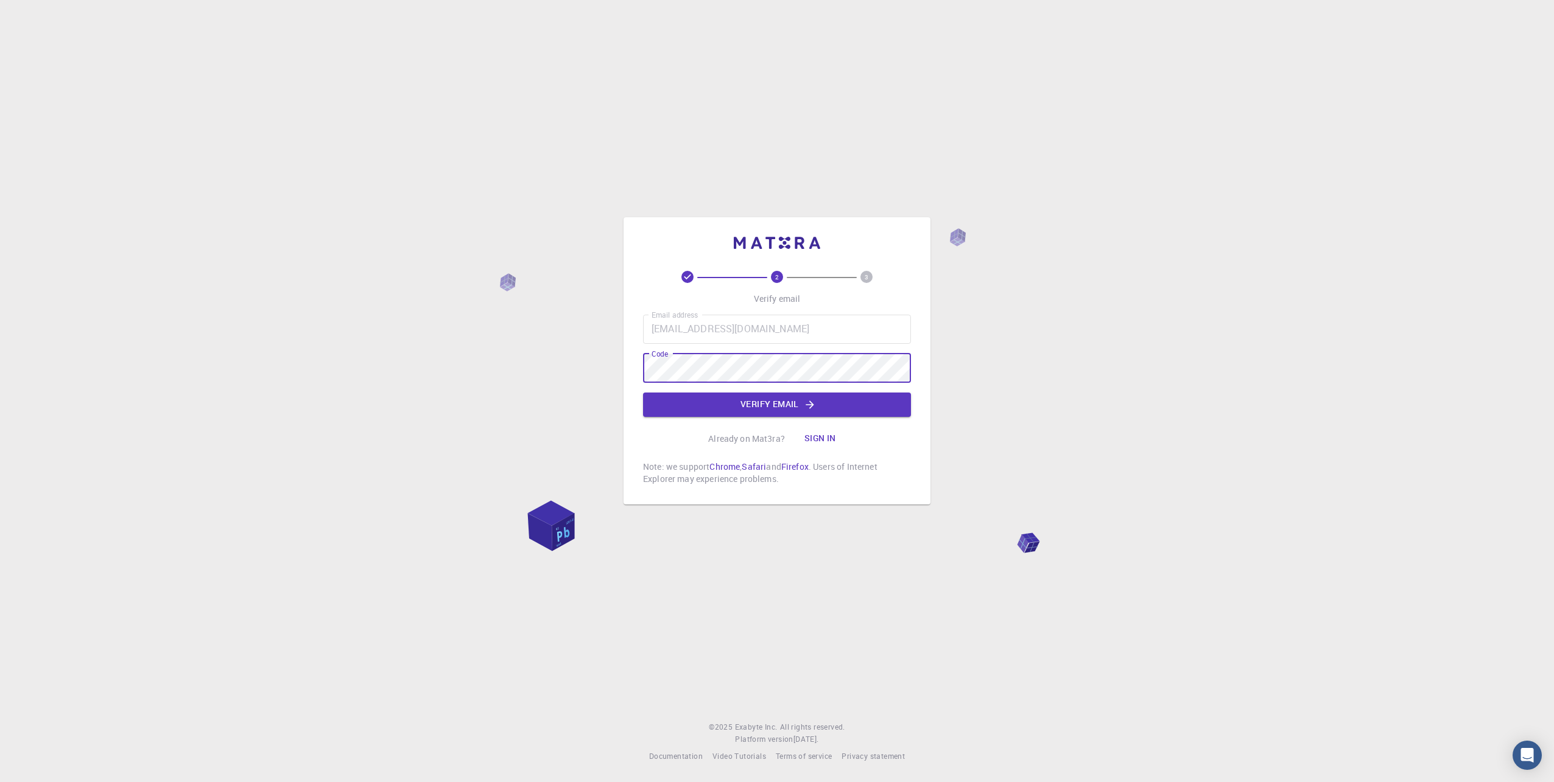
click at [841, 401] on button "Verify email" at bounding box center [777, 405] width 268 height 24
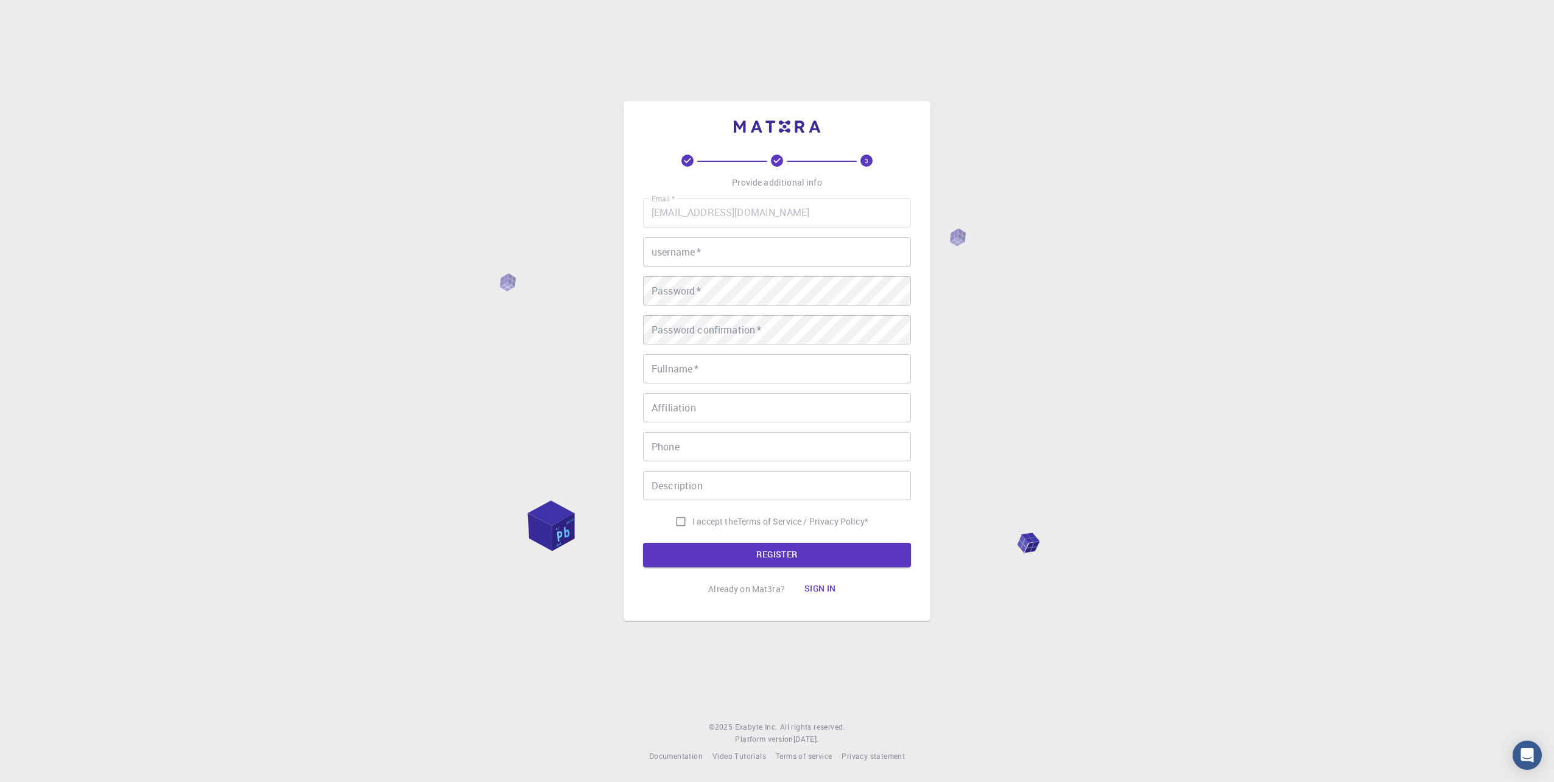
click at [685, 259] on input "username   *" at bounding box center [777, 251] width 268 height 29
click at [681, 249] on input "username   *" at bounding box center [777, 251] width 268 height 29
type input "O"
type input "prime"
click at [735, 364] on input "Fullname   *" at bounding box center [777, 368] width 268 height 29
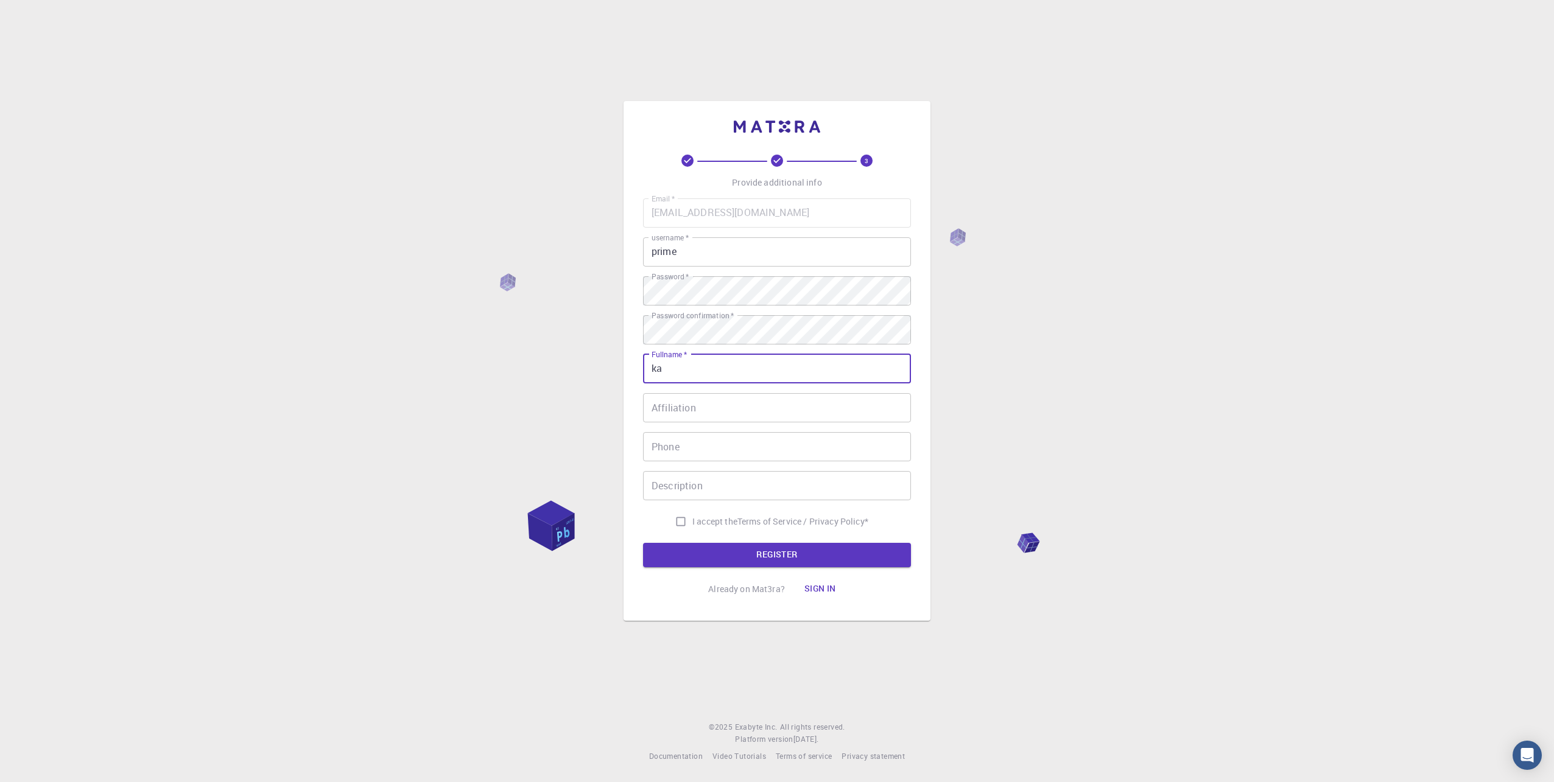
type input "k"
type input "Kārlis"
click at [726, 410] on input "Affiliation" at bounding box center [777, 407] width 268 height 29
click at [697, 448] on input "Phone" at bounding box center [777, 446] width 268 height 29
type input "[PHONE_NUMBER]"
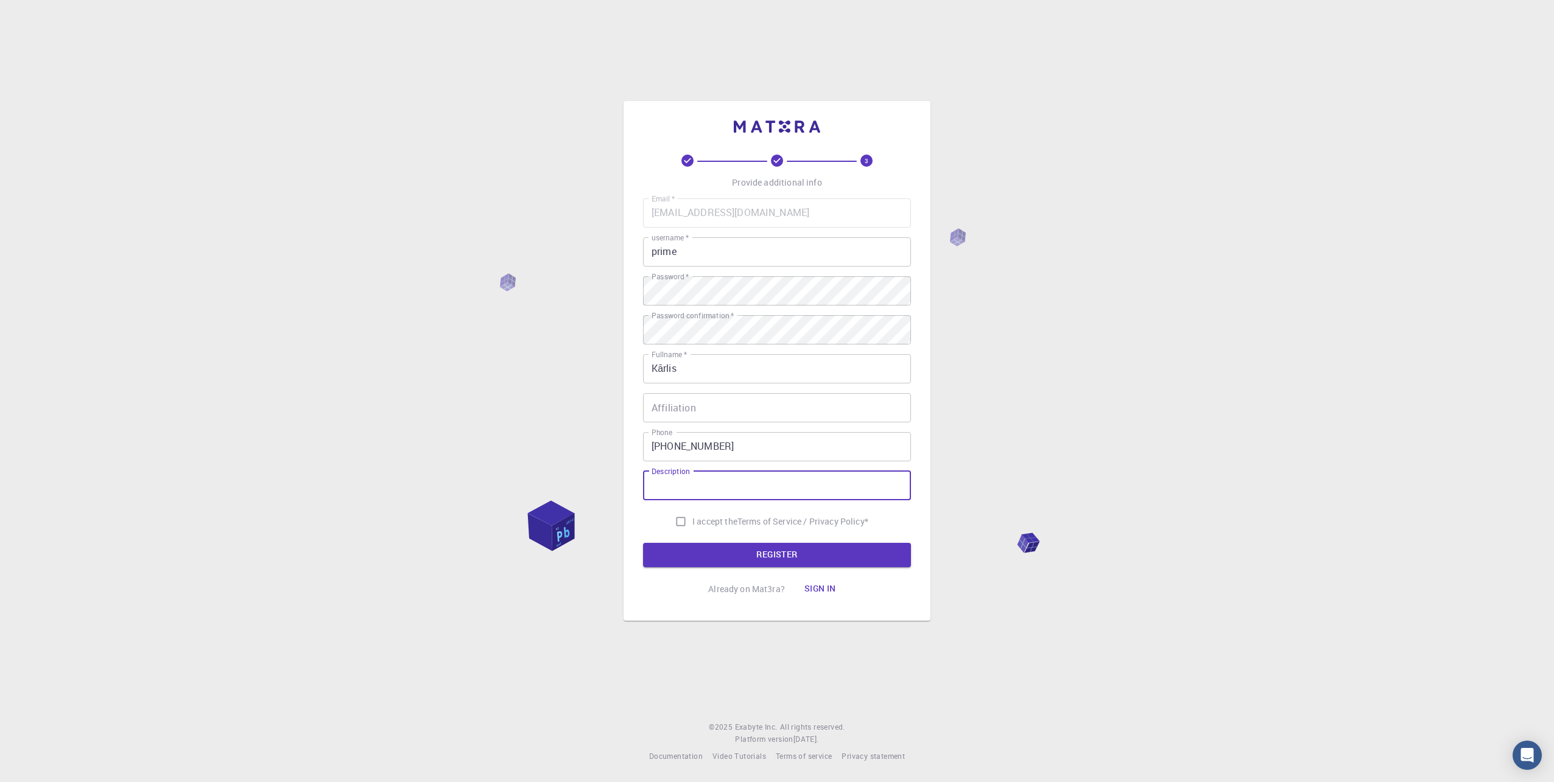
click at [676, 486] on input "Description" at bounding box center [777, 485] width 268 height 29
click at [676, 514] on input "I accept the Terms of Service / Privacy Policy *" at bounding box center [680, 521] width 23 height 23
click at [698, 541] on form "Email   * karlisjan3@gmail.com Email   * username   * prime username   * Passwo…" at bounding box center [777, 382] width 268 height 369
click at [700, 546] on button "REGISTER" at bounding box center [777, 555] width 268 height 24
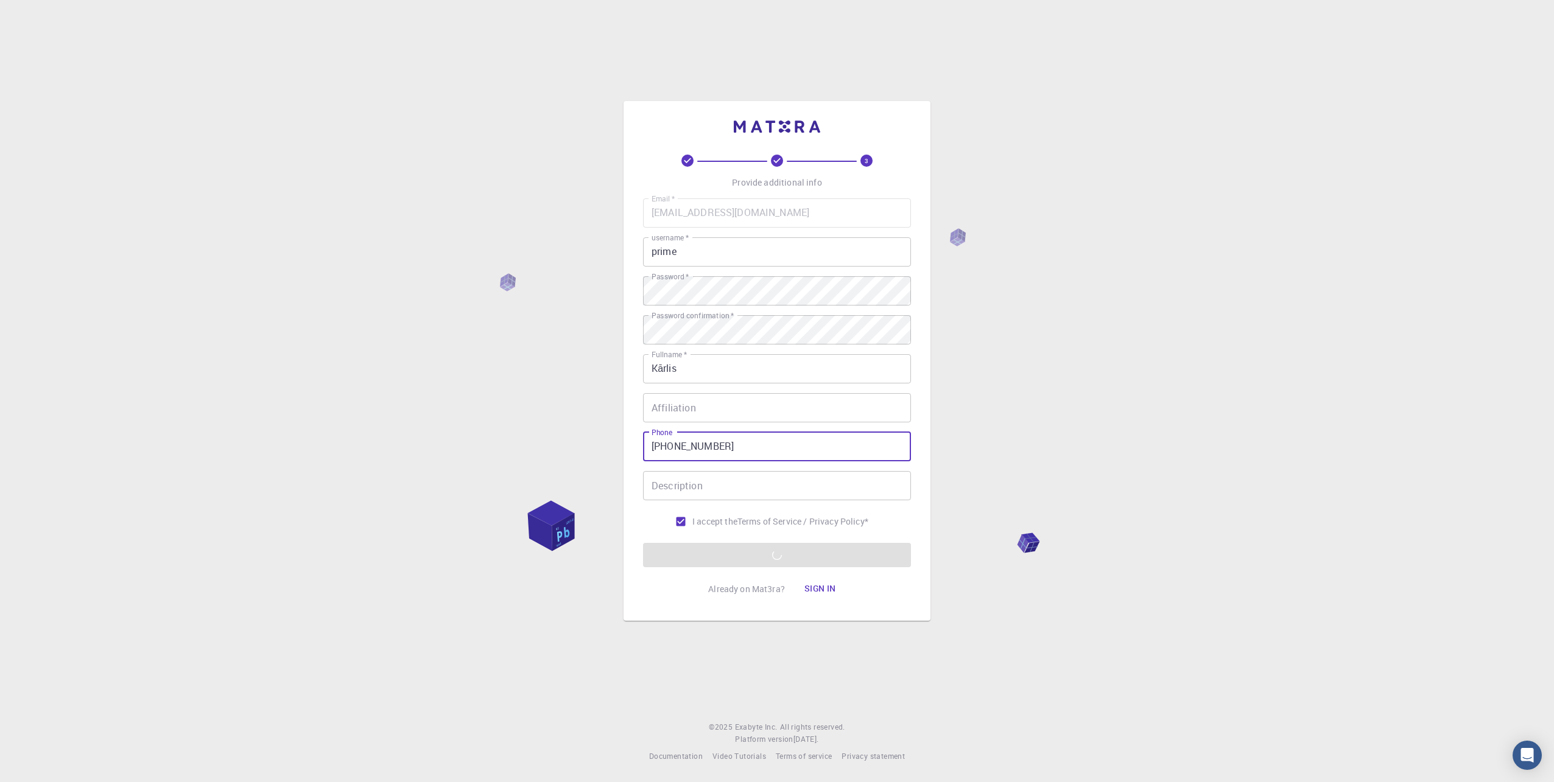
click at [753, 450] on input "[PHONE_NUMBER]" at bounding box center [777, 446] width 268 height 29
click at [764, 434] on input "[PHONE_NUMBER]" at bounding box center [777, 446] width 268 height 29
click at [748, 445] on input "[PHONE_NUMBER]" at bounding box center [777, 446] width 268 height 29
click at [684, 514] on input "I accept the Terms of Service / Privacy Policy *" at bounding box center [680, 521] width 23 height 23
click at [749, 451] on input "[PHONE_NUMBER]" at bounding box center [777, 446] width 268 height 29
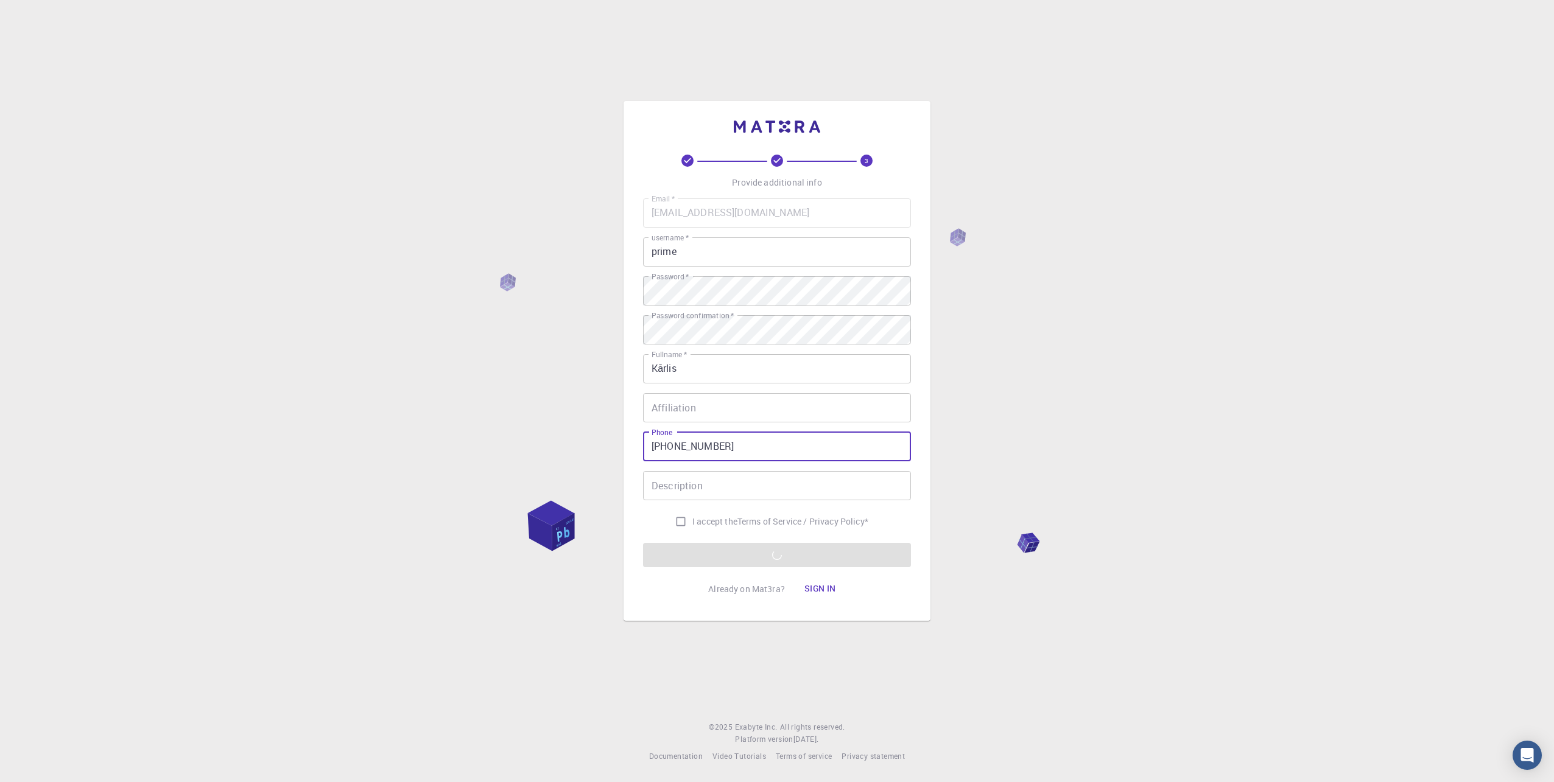
click at [678, 516] on input "I accept the Terms of Service / Privacy Policy *" at bounding box center [680, 521] width 23 height 23
checkbox input "true"
click at [726, 452] on input "[PHONE_NUMBER]" at bounding box center [777, 446] width 268 height 29
drag, startPoint x: 715, startPoint y: 444, endPoint x: 664, endPoint y: 439, distance: 51.4
click at [664, 439] on input "[PHONE_NUMBER]" at bounding box center [777, 446] width 268 height 29
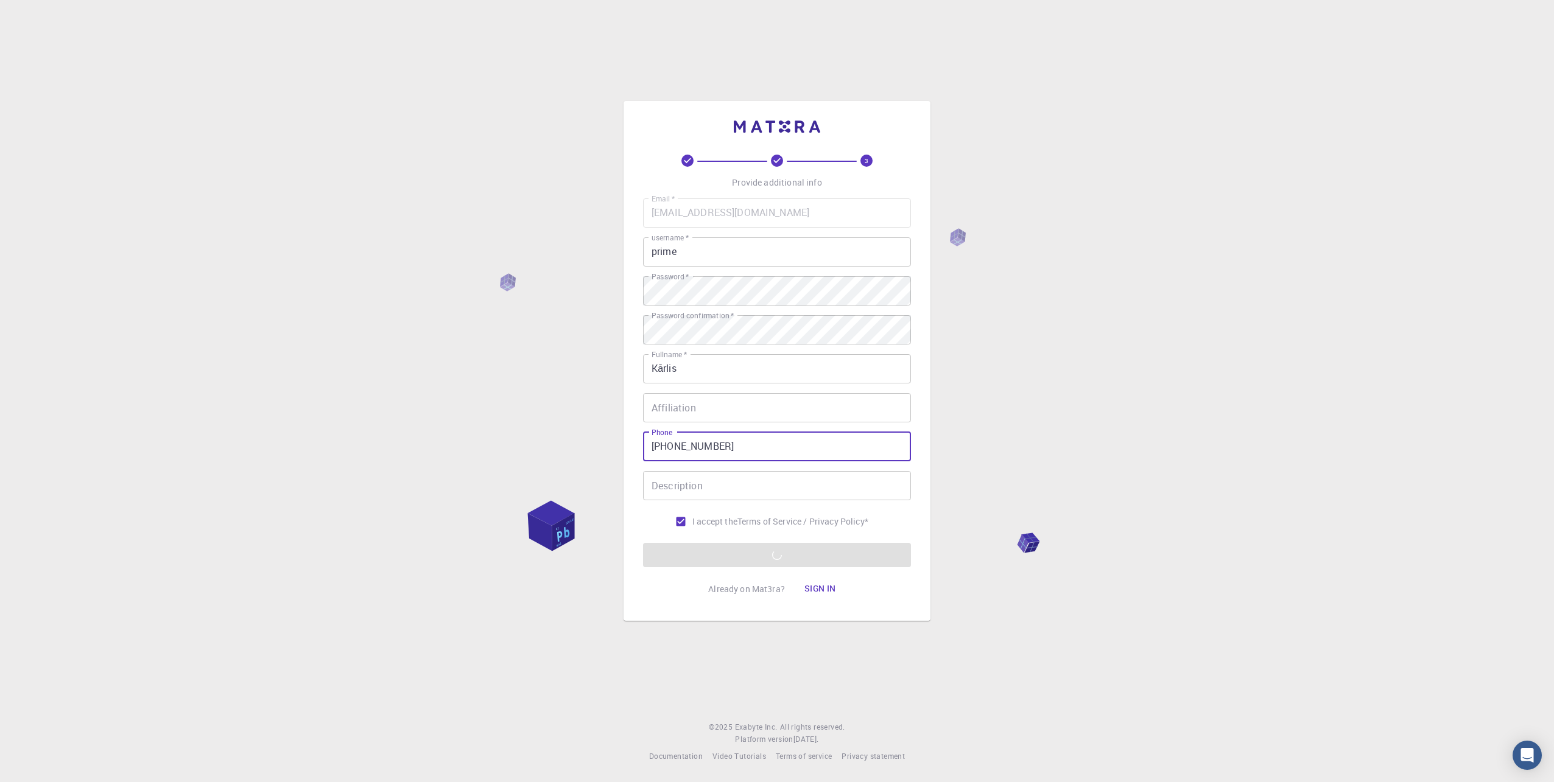
click at [718, 454] on input "[PHONE_NUMBER]" at bounding box center [777, 446] width 268 height 29
drag, startPoint x: 721, startPoint y: 451, endPoint x: 629, endPoint y: 438, distance: 93.4
click at [629, 438] on div "3 Provide additional info Email   * [EMAIL_ADDRESS][DOMAIN_NAME] Email   * user…" at bounding box center [776, 361] width 307 height 520
click at [681, 519] on input "I accept the Terms of Service / Privacy Policy *" at bounding box center [680, 521] width 23 height 23
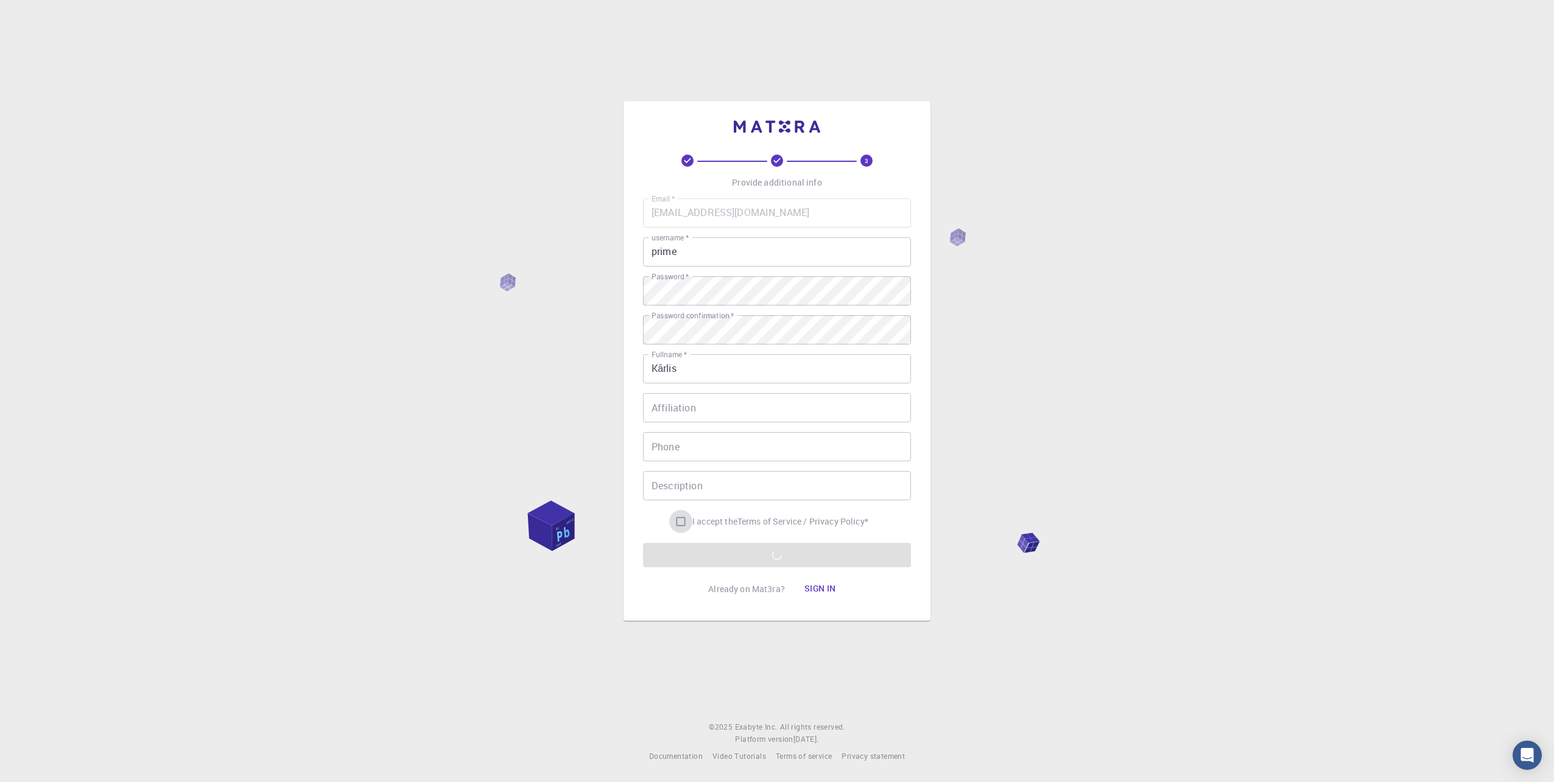
checkbox input "true"
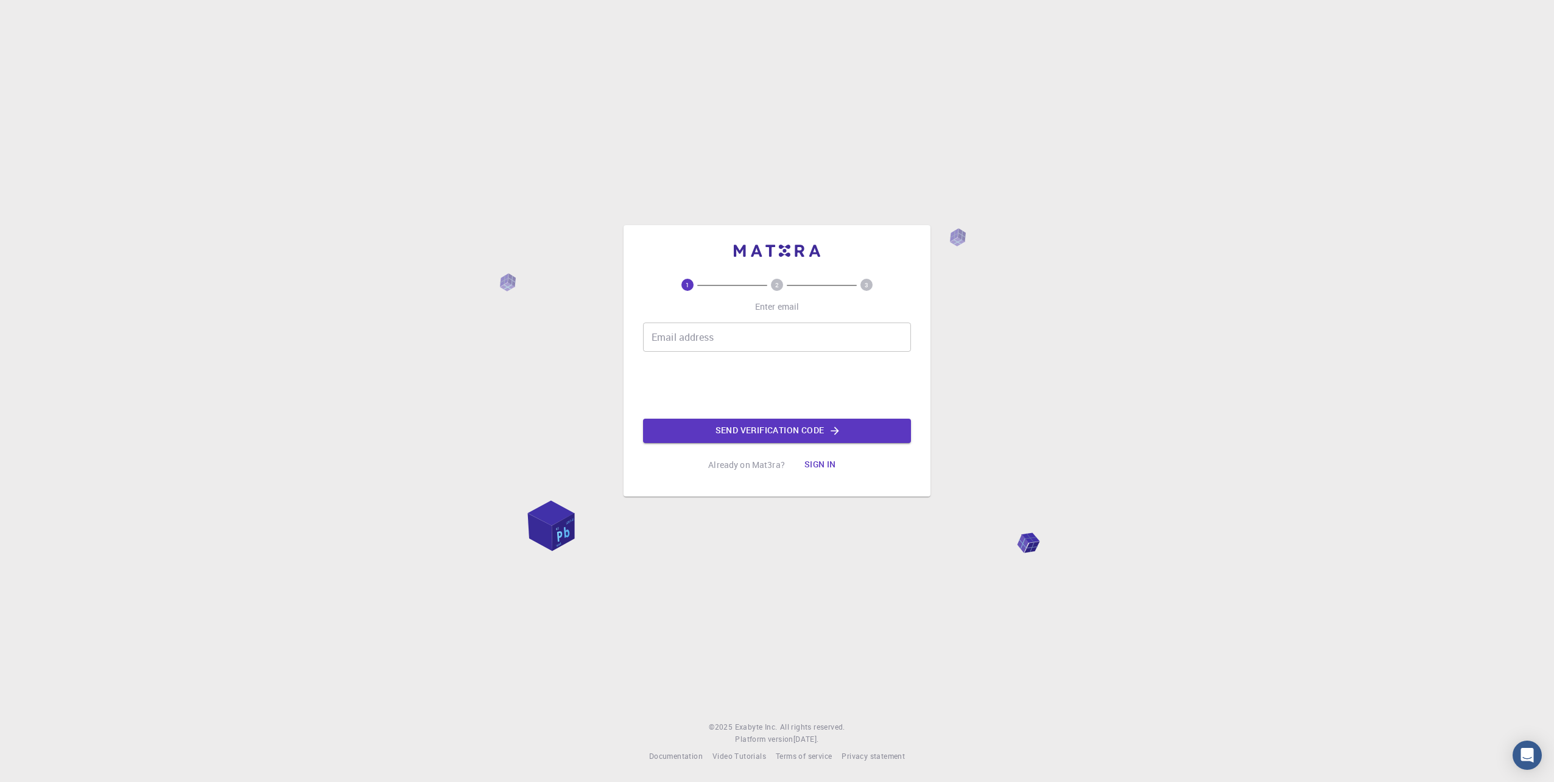
click at [664, 335] on input "Email address" at bounding box center [777, 337] width 268 height 29
type input "[EMAIL_ADDRESS][DOMAIN_NAME]"
click at [701, 421] on button "Send verification code" at bounding box center [777, 431] width 268 height 24
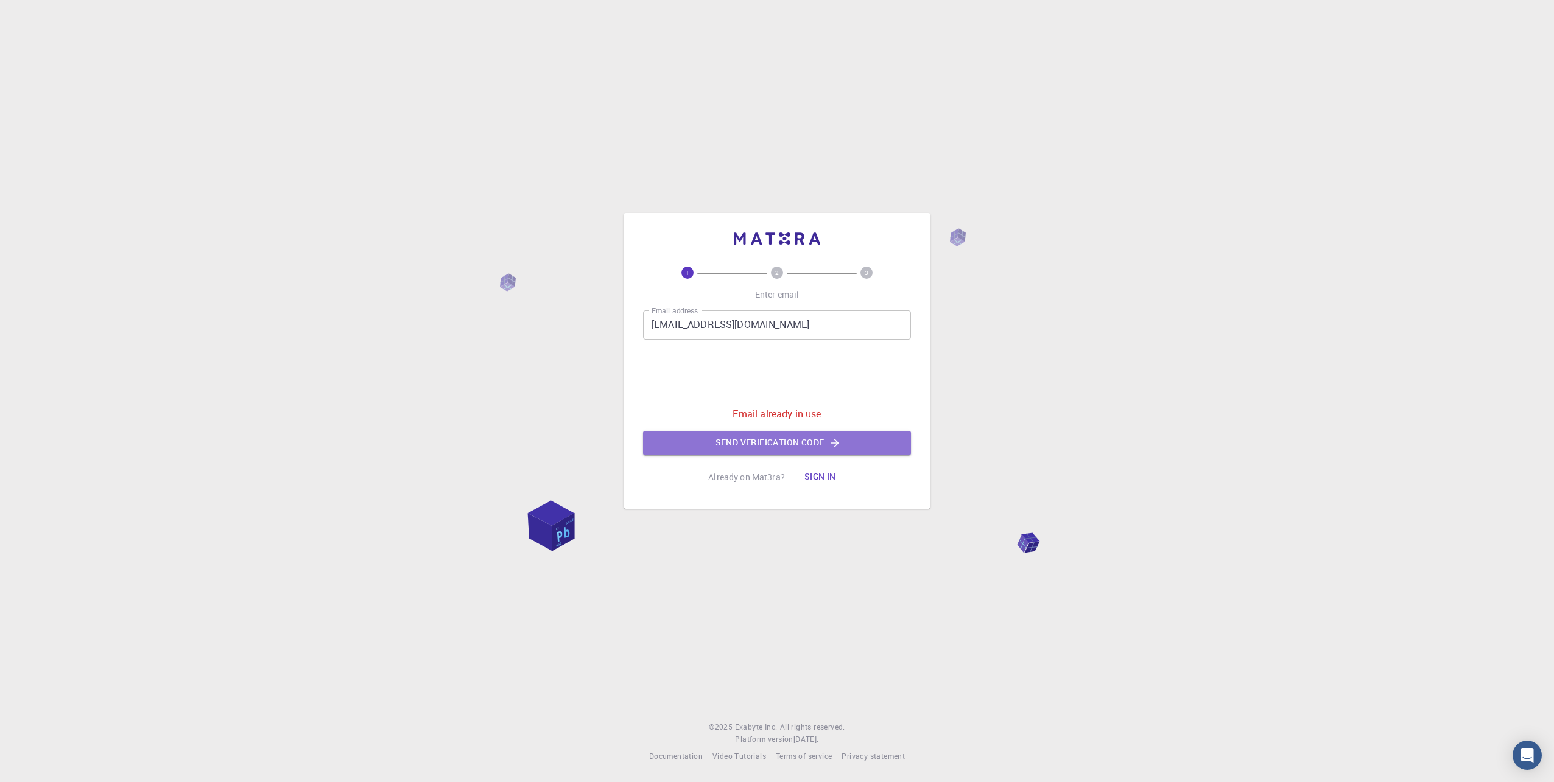
click at [701, 441] on button "Send verification code" at bounding box center [777, 443] width 268 height 24
click at [769, 317] on input "[EMAIL_ADDRESS][DOMAIN_NAME]" at bounding box center [777, 325] width 268 height 29
click at [745, 442] on button "Send verification code" at bounding box center [777, 443] width 268 height 24
